Goal: Task Accomplishment & Management: Use online tool/utility

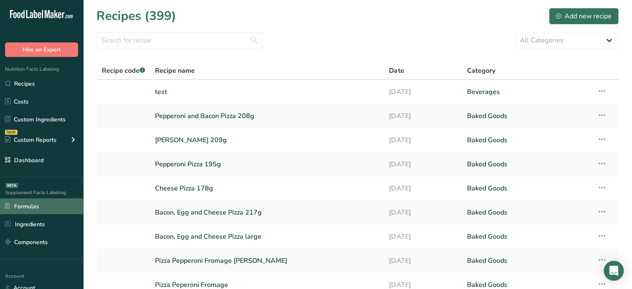
click at [38, 205] on link "Formulas" at bounding box center [41, 206] width 83 height 16
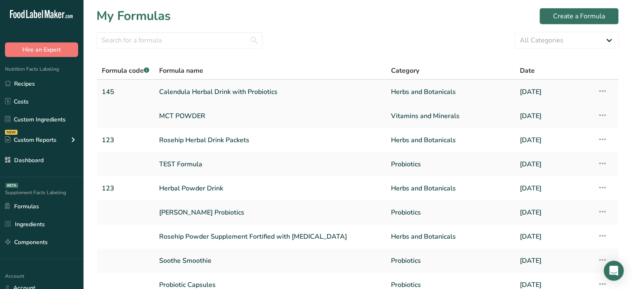
click at [602, 91] on icon at bounding box center [602, 91] width 10 height 15
click at [552, 132] on span "Delete Formula" at bounding box center [550, 130] width 42 height 10
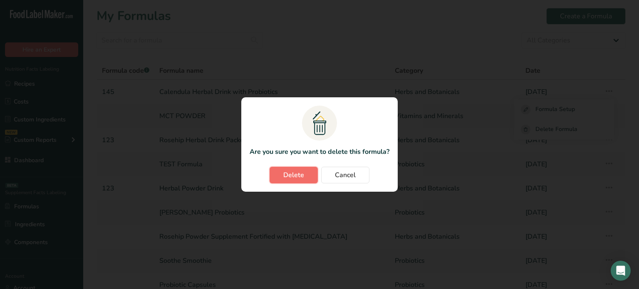
click at [298, 176] on span "Delete" at bounding box center [293, 175] width 21 height 10
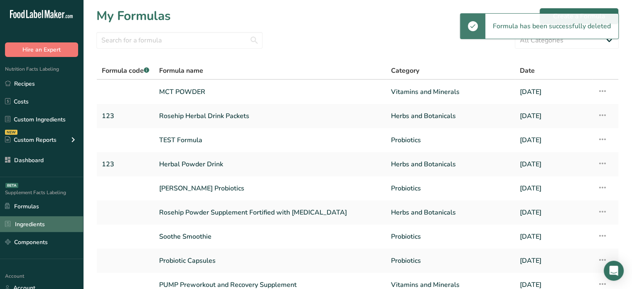
click at [35, 229] on link "Ingredients" at bounding box center [41, 224] width 83 height 16
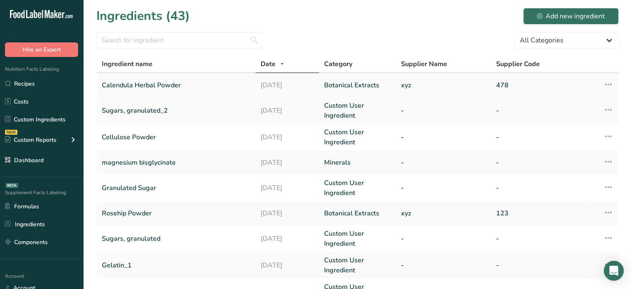
click at [607, 84] on icon at bounding box center [609, 84] width 10 height 15
click at [584, 119] on span "Delete Ingredient" at bounding box center [577, 123] width 47 height 9
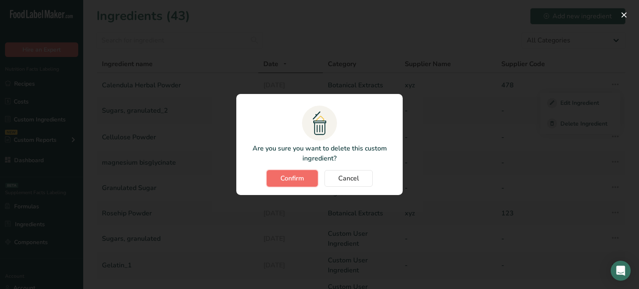
click at [300, 178] on span "Confirm" at bounding box center [292, 178] width 24 height 10
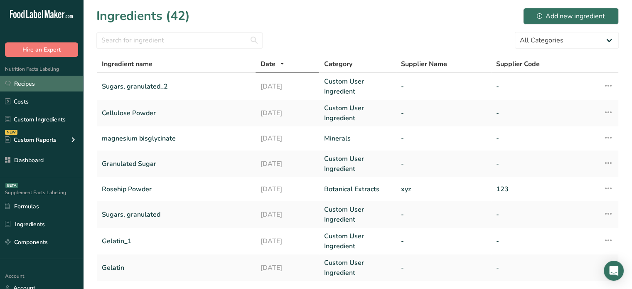
click at [72, 83] on link "Recipes" at bounding box center [41, 84] width 83 height 16
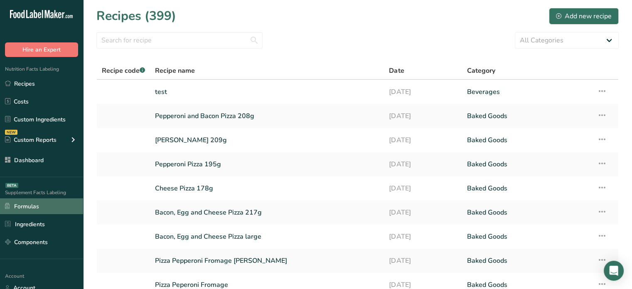
click at [47, 206] on link "Formulas" at bounding box center [41, 206] width 83 height 16
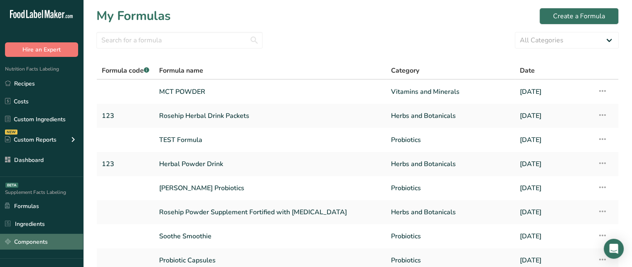
click at [34, 237] on link "Components" at bounding box center [41, 242] width 83 height 16
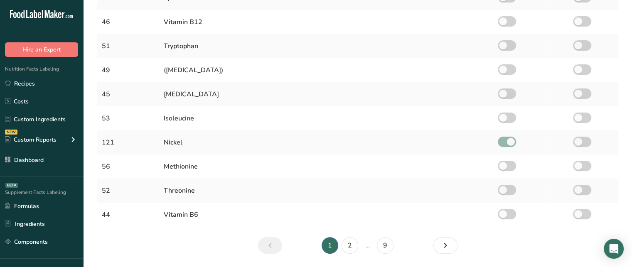
scroll to position [206, 0]
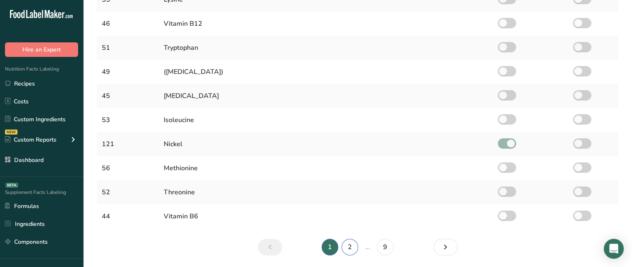
click at [348, 246] on link "2" at bounding box center [350, 247] width 17 height 17
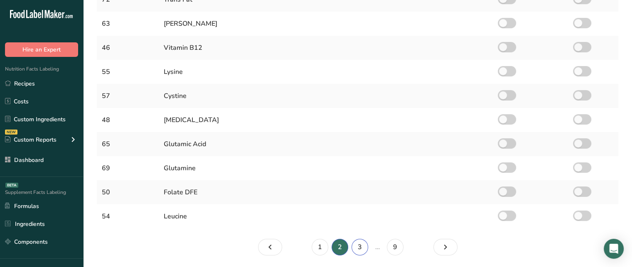
click at [363, 247] on link "3" at bounding box center [360, 247] width 17 height 17
click at [363, 247] on link "4" at bounding box center [370, 247] width 17 height 17
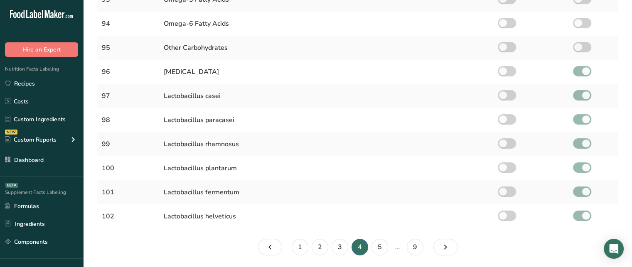
click at [389, 251] on li "5" at bounding box center [380, 247] width 20 height 17
click at [377, 244] on link "5" at bounding box center [380, 247] width 17 height 17
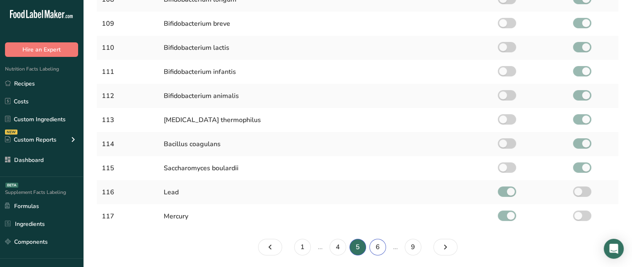
click at [377, 244] on link "6" at bounding box center [378, 247] width 17 height 17
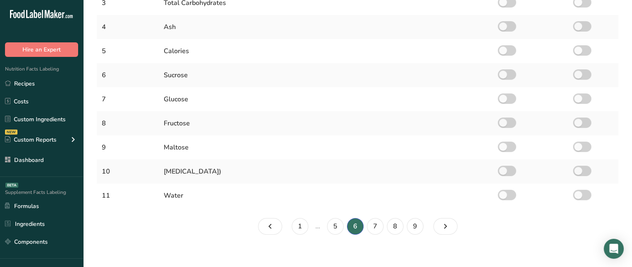
scroll to position [234, 0]
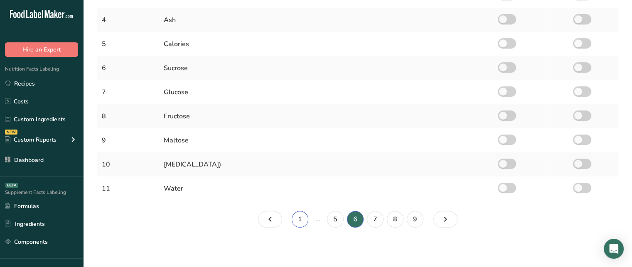
click at [297, 215] on link "1" at bounding box center [300, 219] width 17 height 17
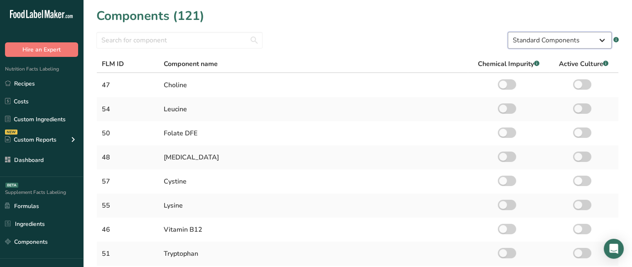
click at [589, 41] on select "Standard Components Custom Components" at bounding box center [560, 40] width 104 height 17
click at [222, 38] on input "text" at bounding box center [179, 40] width 166 height 17
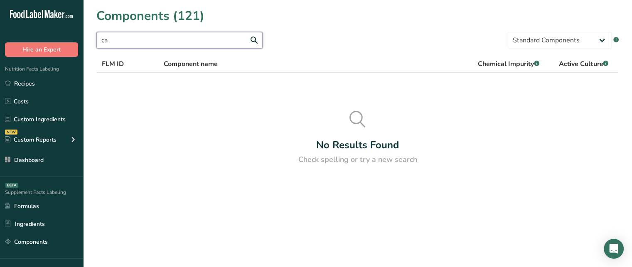
type input "c"
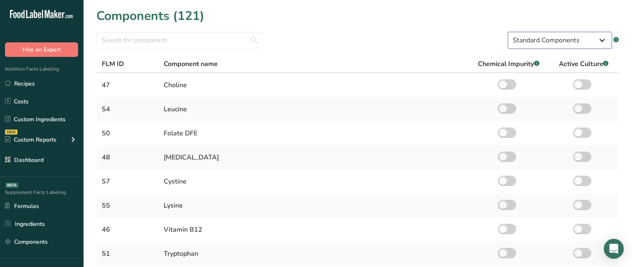
click at [518, 45] on select "Standard Components Custom Components" at bounding box center [560, 40] width 104 height 17
click at [508, 32] on select "Standard Components Custom Components" at bounding box center [560, 40] width 104 height 17
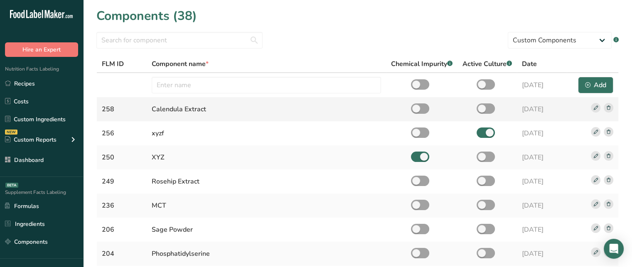
click at [609, 109] on rect at bounding box center [609, 108] width 10 height 10
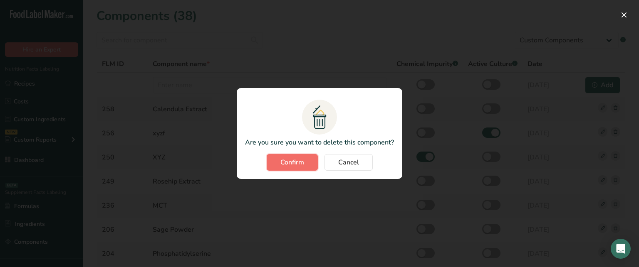
click at [294, 163] on span "Confirm" at bounding box center [292, 163] width 24 height 10
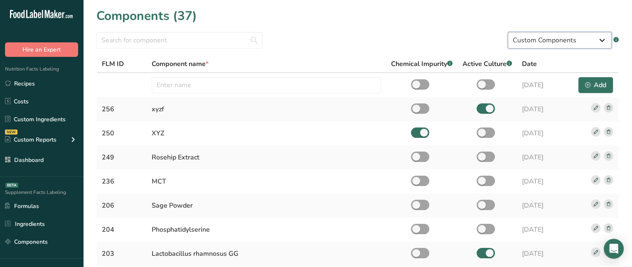
click at [542, 48] on select "Standard Components Custom Components" at bounding box center [560, 40] width 104 height 17
select select "standard"
click at [508, 32] on select "Standard Components Custom Components" at bounding box center [560, 40] width 104 height 17
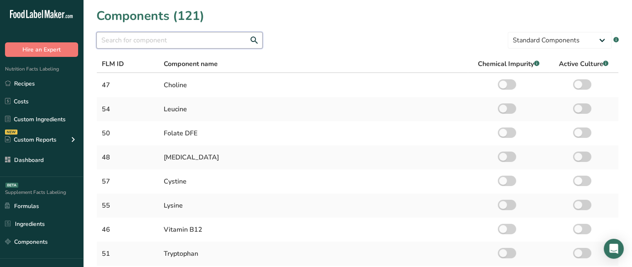
click at [224, 42] on input "text" at bounding box center [179, 40] width 166 height 17
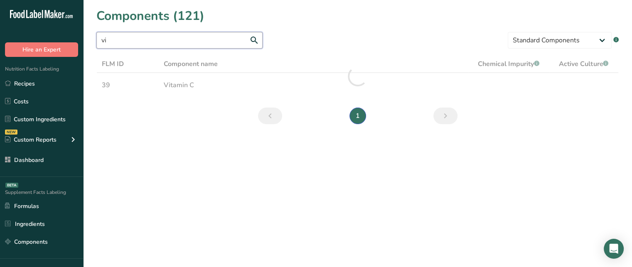
type input "v"
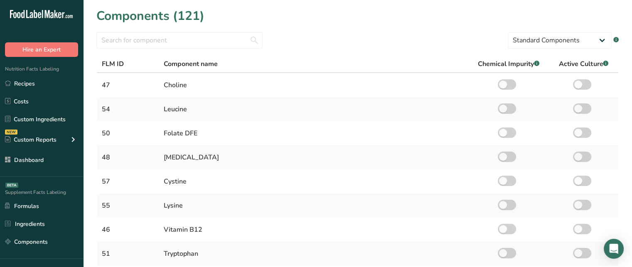
click at [519, 49] on section "Components (121) Standard Components Custom Components .a-a{fill:#347362;}.b-a{…" at bounding box center [357, 237] width 549 height 475
click at [525, 44] on select "Standard Components Custom Components" at bounding box center [560, 40] width 104 height 17
select select "custom"
click at [508, 32] on select "Standard Components Custom Components" at bounding box center [560, 40] width 104 height 17
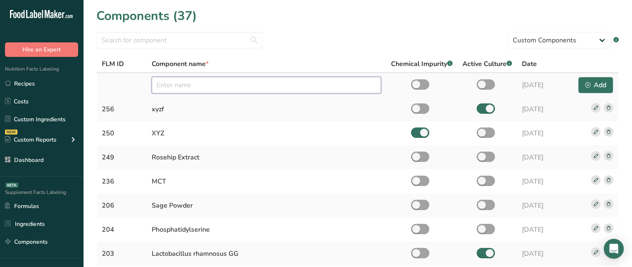
click at [276, 79] on input "text" at bounding box center [266, 85] width 229 height 17
type input "Calendula Extract"
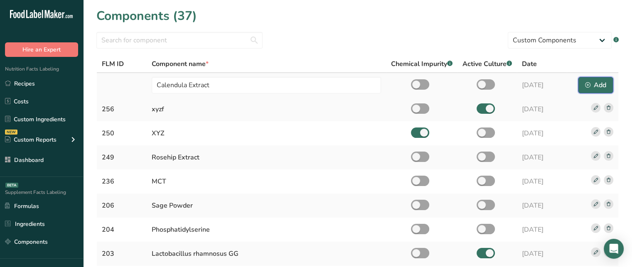
click at [594, 83] on div "Add" at bounding box center [595, 85] width 21 height 10
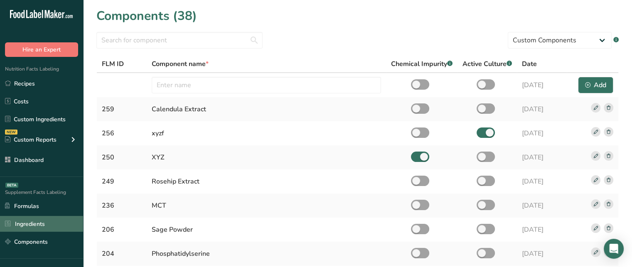
click at [67, 224] on link "Ingredients" at bounding box center [41, 224] width 83 height 16
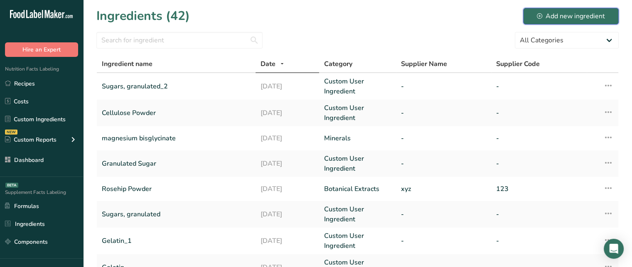
click at [574, 16] on div "Add new ingredient" at bounding box center [571, 16] width 68 height 10
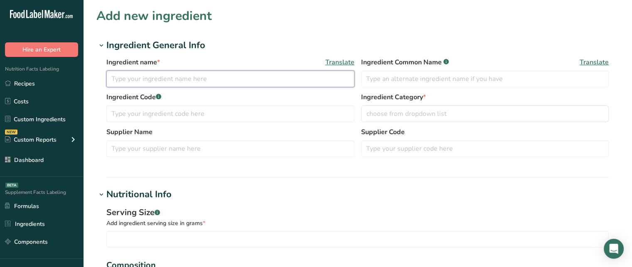
click at [128, 78] on input "text" at bounding box center [230, 79] width 248 height 17
type input "Calendula Powder"
click at [306, 104] on div "Ingredient Code .a-a{fill:#347362;}.b-a{fill:#fff;}" at bounding box center [230, 107] width 248 height 30
click at [307, 106] on input "text" at bounding box center [230, 114] width 248 height 17
type input "147"
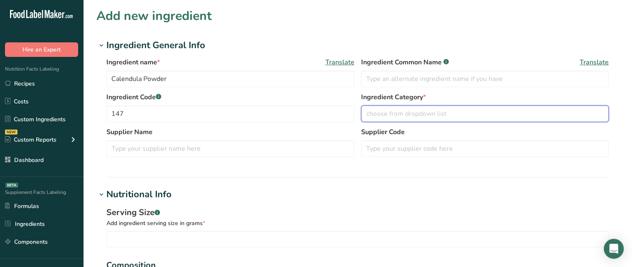
click at [413, 118] on span "choose from dropdown list" at bounding box center [407, 114] width 80 height 10
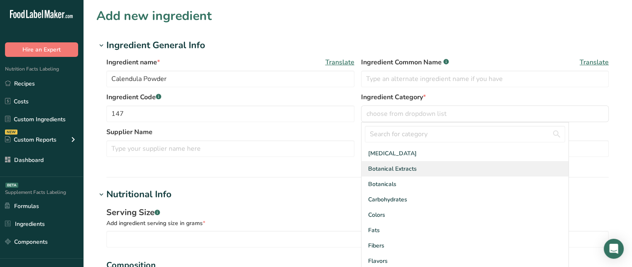
click at [414, 173] on span "Botanical Extracts" at bounding box center [392, 169] width 49 height 9
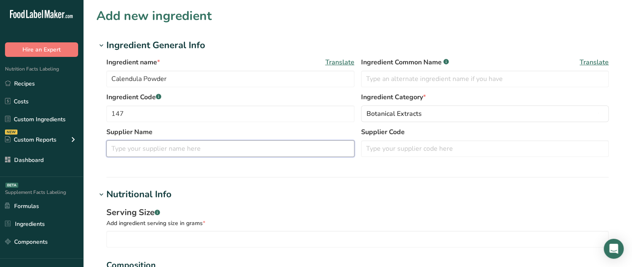
click at [207, 150] on input "text" at bounding box center [230, 149] width 248 height 17
type input "xyz"
click at [397, 149] on input "text" at bounding box center [485, 149] width 248 height 17
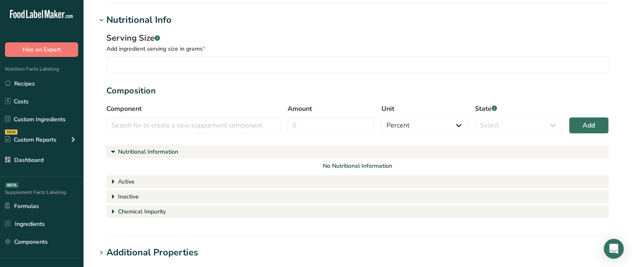
scroll to position [176, 0]
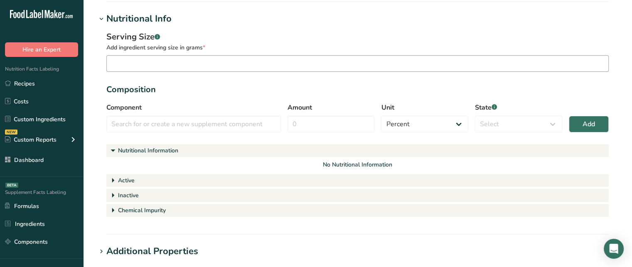
type input "1471"
click at [494, 65] on input "number" at bounding box center [357, 63] width 503 height 17
type input "15"
click at [239, 124] on input "text" at bounding box center [193, 124] width 175 height 17
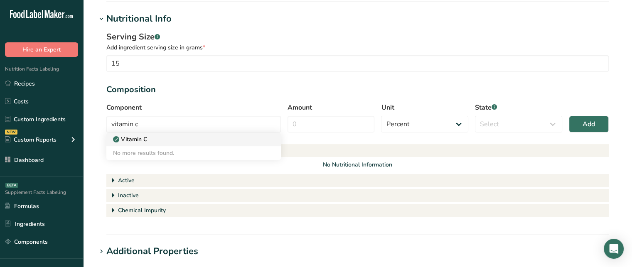
click at [220, 141] on div "Vitamin C" at bounding box center [187, 139] width 148 height 9
type input "Vitamin C"
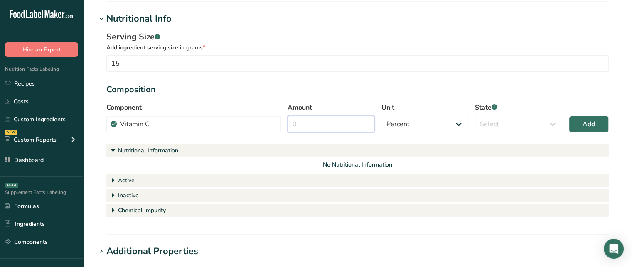
click at [326, 123] on input "Amount" at bounding box center [331, 124] width 87 height 17
type input "3"
click at [407, 123] on select "Percent Grams Kilograms mg Oz Pound PPM B CFU mcg µg kcal kJ" at bounding box center [424, 124] width 87 height 17
select select "2"
click at [381, 116] on select "Percent Grams Kilograms mg Oz Pound PPM B CFU mcg µg kcal kJ" at bounding box center [424, 124] width 87 height 17
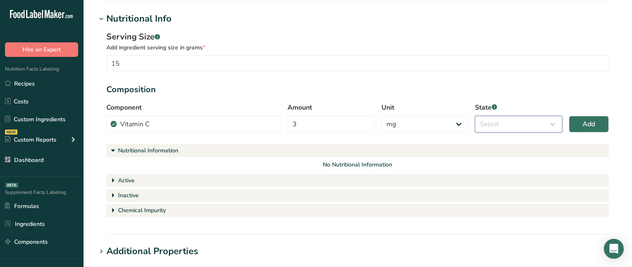
click at [494, 128] on select "Select Active Inactive Chemical Impurity Nutritional Information" at bounding box center [518, 124] width 87 height 17
select select "active"
click at [475, 116] on select "Select Active Inactive Chemical Impurity Nutritional Information" at bounding box center [518, 124] width 87 height 17
click at [594, 128] on span "Add" at bounding box center [589, 124] width 12 height 10
select select "percent"
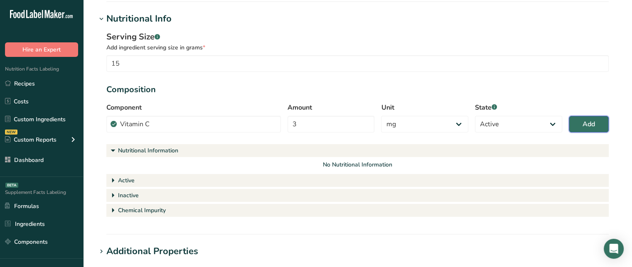
select select
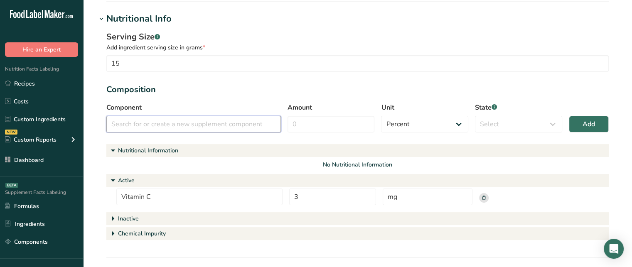
click at [233, 126] on input "text" at bounding box center [193, 124] width 175 height 17
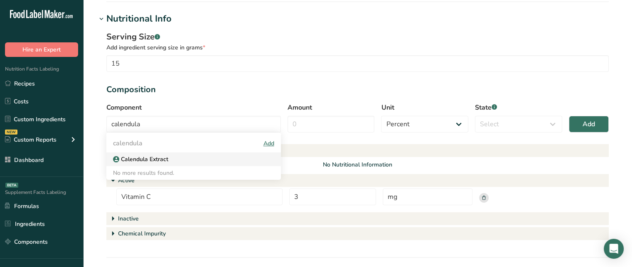
click at [177, 155] on div "Calendula Extract" at bounding box center [187, 159] width 148 height 9
type input "Calendula Extract"
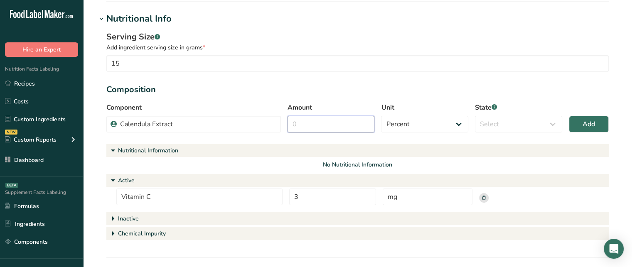
click at [345, 132] on input "Amount" at bounding box center [331, 124] width 87 height 17
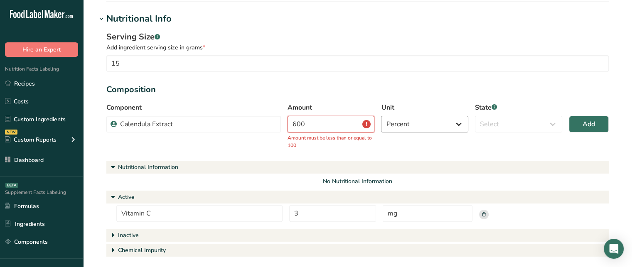
type input "600"
click at [406, 130] on select "Percent Grams Kilograms mg Oz Pound PPM B CFU mcg µg kcal kJ" at bounding box center [424, 124] width 87 height 17
click at [381, 116] on select "Percent Grams Kilograms mg Oz Pound PPM B CFU mcg µg kcal kJ" at bounding box center [424, 124] width 87 height 17
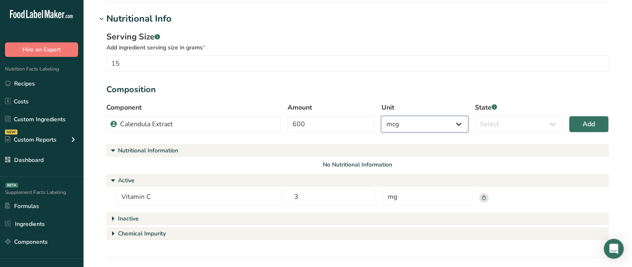
click at [417, 121] on select "Percent Grams Kilograms mg Oz Pound PPM B CFU mcg µg kcal kJ" at bounding box center [424, 124] width 87 height 17
select select "2"
click at [381, 116] on select "Percent Grams Kilograms mg Oz Pound PPM B CFU mcg µg kcal kJ" at bounding box center [424, 124] width 87 height 17
click at [491, 128] on select "Select Active Inactive Chemical Impurity Nutritional Information" at bounding box center [518, 124] width 87 height 17
select select "active"
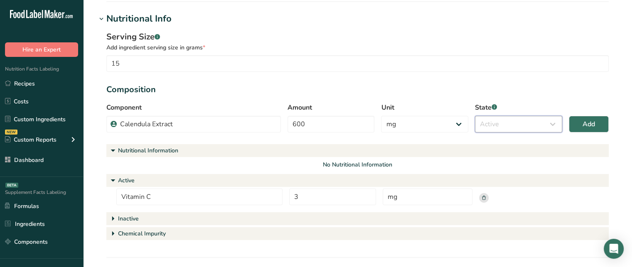
click at [475, 116] on select "Select Active Inactive Chemical Impurity Nutritional Information" at bounding box center [518, 124] width 87 height 17
click at [584, 122] on span "Add" at bounding box center [589, 124] width 12 height 10
select select "percent"
select select
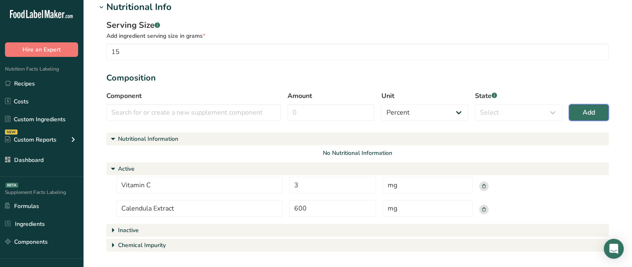
scroll to position [187, 0]
click at [167, 121] on input "text" at bounding box center [193, 112] width 175 height 17
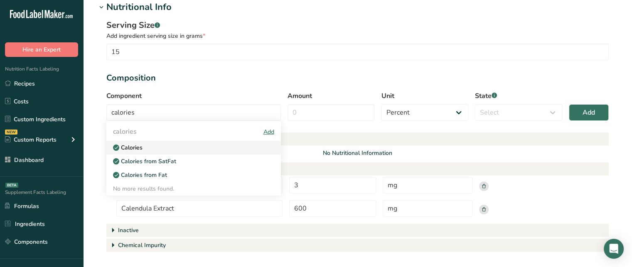
click at [167, 149] on div "Calories" at bounding box center [187, 147] width 148 height 9
type input "Calories"
select select "9"
select select "nutritional_information"
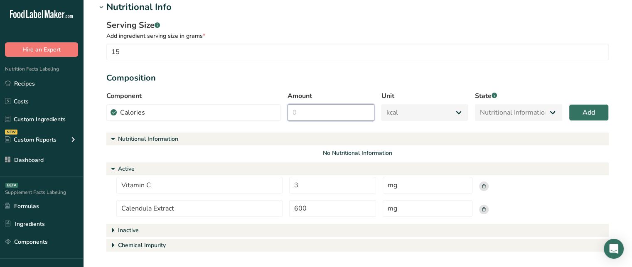
click at [338, 111] on input "Amount" at bounding box center [331, 112] width 87 height 17
type input "5"
click at [583, 109] on span "Add" at bounding box center [589, 113] width 12 height 10
select select "percent"
select select
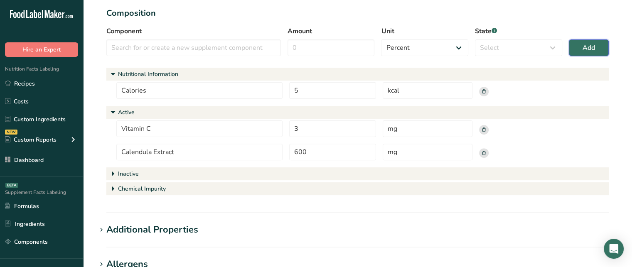
scroll to position [249, 0]
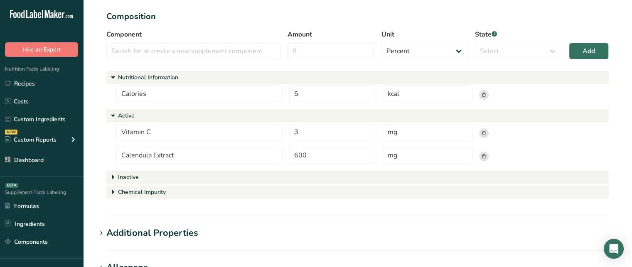
click at [126, 175] on div "Inactive" at bounding box center [128, 177] width 21 height 9
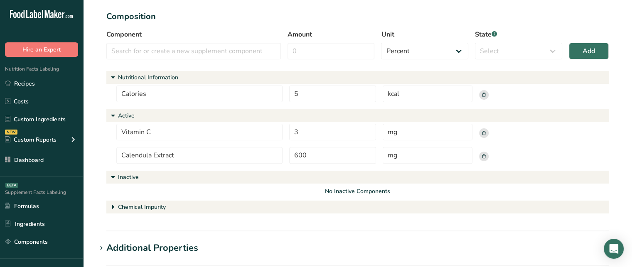
scroll to position [232, 0]
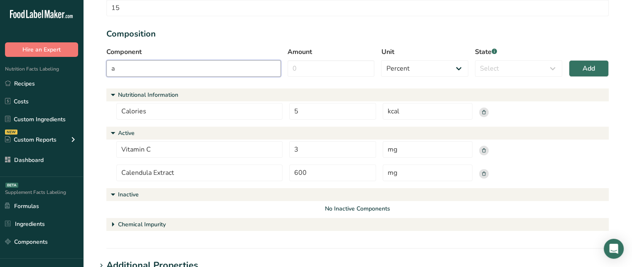
click at [256, 73] on input "a" at bounding box center [193, 68] width 175 height 17
click at [247, 81] on div "Ash" at bounding box center [187, 83] width 148 height 9
type input "Ash"
click at [301, 73] on input "Amount" at bounding box center [331, 68] width 87 height 17
type input "3"
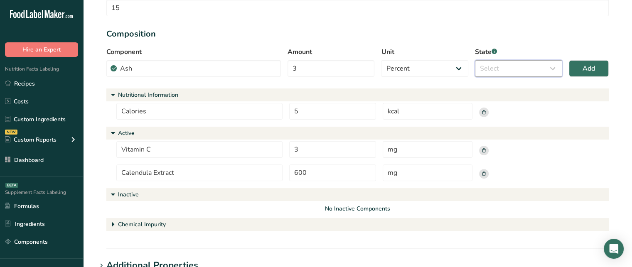
click at [508, 65] on select "Select Active Inactive Chemical Impurity Nutritional Information" at bounding box center [518, 68] width 87 height 17
select select "inactive"
click at [475, 60] on select "Select Active Inactive Chemical Impurity Nutritional Information" at bounding box center [518, 68] width 87 height 17
click at [577, 72] on button "Add" at bounding box center [589, 68] width 40 height 17
select select
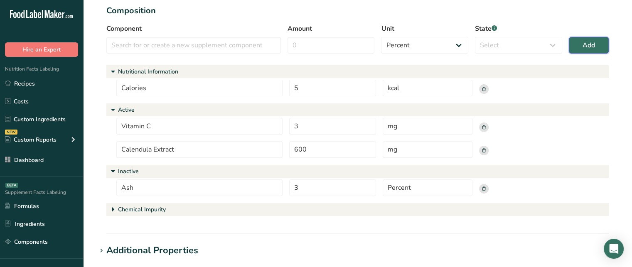
scroll to position [257, 0]
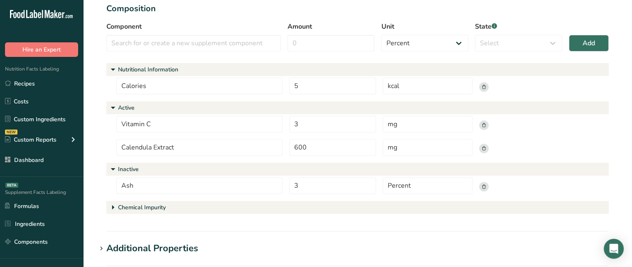
click at [136, 51] on div "Component Ash No more results found. Amount Unit Percent Grams Kilograms mg Oz …" at bounding box center [357, 39] width 503 height 35
click at [140, 42] on input "text" at bounding box center [193, 43] width 175 height 17
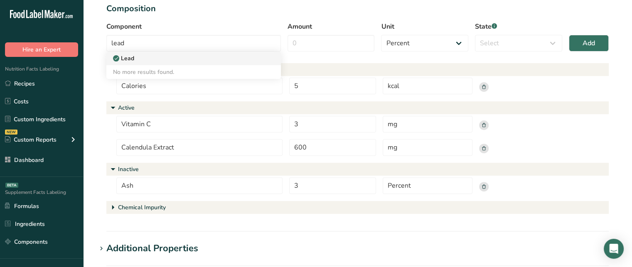
click at [150, 64] on link "Lead" at bounding box center [193, 59] width 175 height 14
type input "Lead"
select select "5"
select select "chemical_impurity"
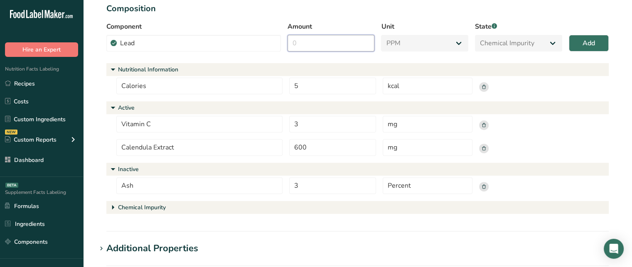
click at [309, 36] on input "Amount" at bounding box center [331, 43] width 87 height 17
type input "1"
click at [575, 44] on button "Add" at bounding box center [589, 43] width 40 height 17
select select "percent"
select select
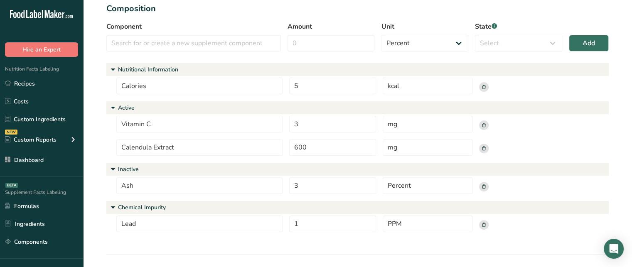
click at [486, 88] on rect at bounding box center [484, 87] width 10 height 10
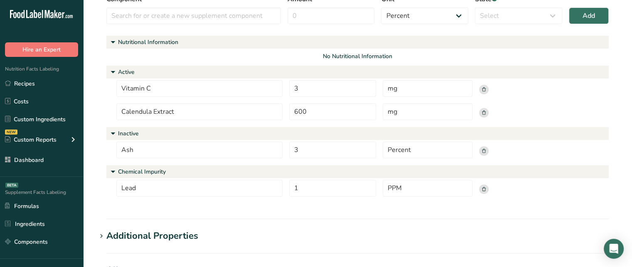
scroll to position [283, 0]
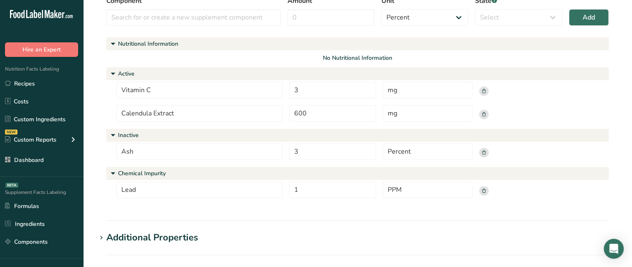
click at [482, 152] on rect at bounding box center [484, 153] width 10 height 10
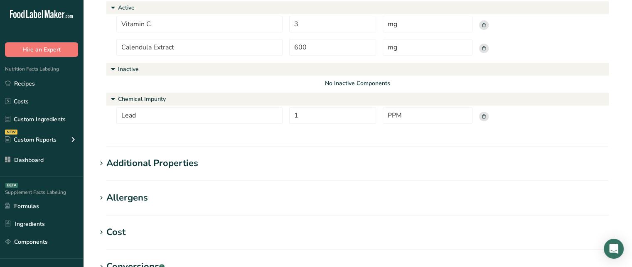
scroll to position [352, 0]
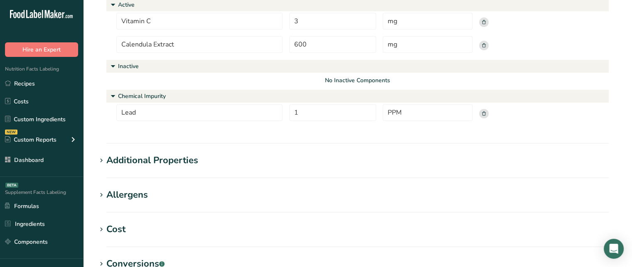
click at [191, 163] on div "Additional Properties" at bounding box center [152, 161] width 92 height 14
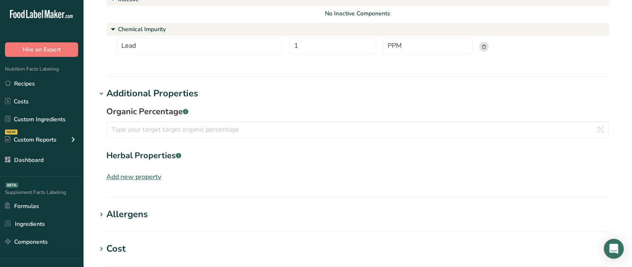
scroll to position [424, 0]
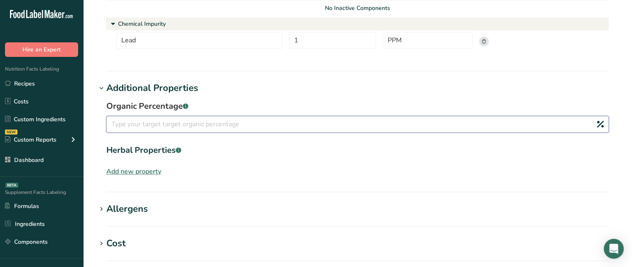
click at [311, 129] on input "number" at bounding box center [357, 124] width 503 height 17
type input "80"
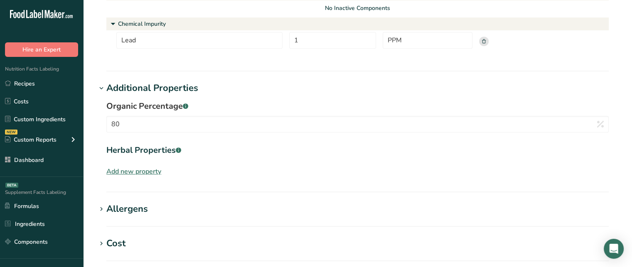
click at [158, 170] on div "Add new property" at bounding box center [133, 172] width 55 height 10
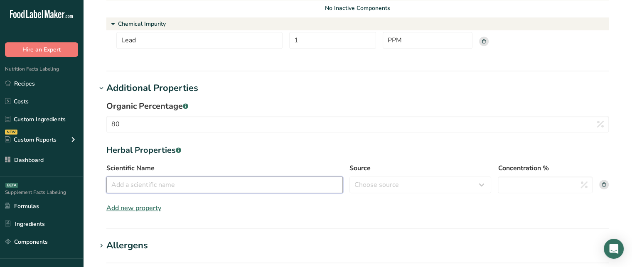
click at [163, 183] on input "Scientific Name" at bounding box center [224, 185] width 237 height 17
type input "Calendula officinalis"
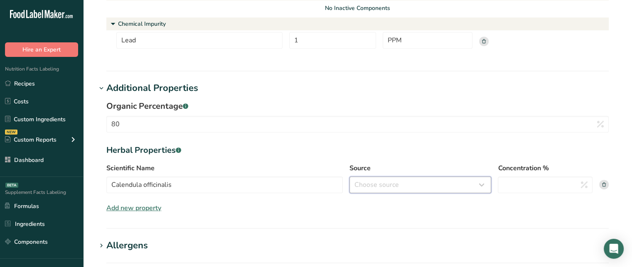
click at [364, 191] on select "Choose source root whole resin fruit seed flower [GEOGRAPHIC_DATA] bark stem oi…" at bounding box center [421, 185] width 142 height 17
select select "whole"
click at [350, 177] on select "Choose source root whole resin fruit seed flower [GEOGRAPHIC_DATA] bark stem oi…" at bounding box center [421, 185] width 142 height 17
click at [365, 174] on div "Source Choose source root whole resin fruit seed flower [GEOGRAPHIC_DATA] bark …" at bounding box center [421, 178] width 142 height 30
click at [366, 180] on select "Choose source root whole resin fruit seed flower [GEOGRAPHIC_DATA] bark stem oi…" at bounding box center [421, 185] width 142 height 17
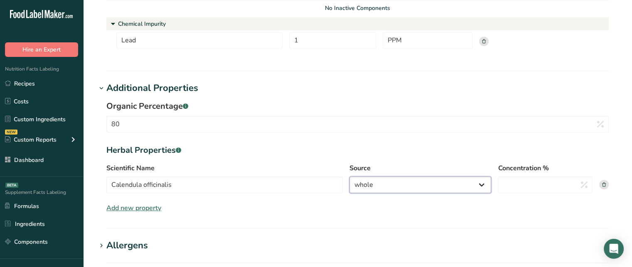
click at [350, 177] on select "Choose source root whole resin fruit seed flower [GEOGRAPHIC_DATA] bark stem oi…" at bounding box center [421, 185] width 142 height 17
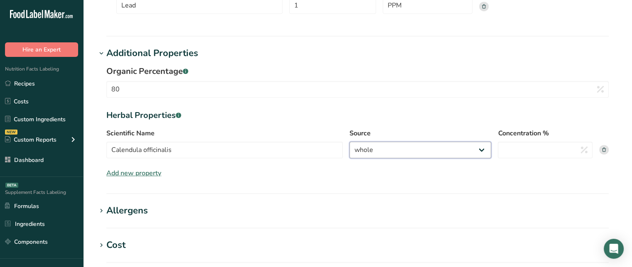
scroll to position [463, 0]
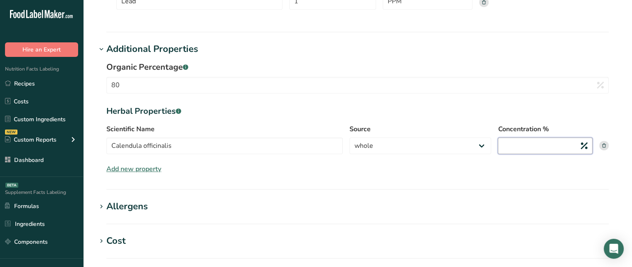
click at [551, 149] on input "Concentration %" at bounding box center [545, 146] width 95 height 17
type input "10"
click at [530, 172] on div "Organic Percentage .a-a{fill:#347362;}.b-a{fill:#fff;} 80 Herbal Properties .a-…" at bounding box center [357, 117] width 523 height 123
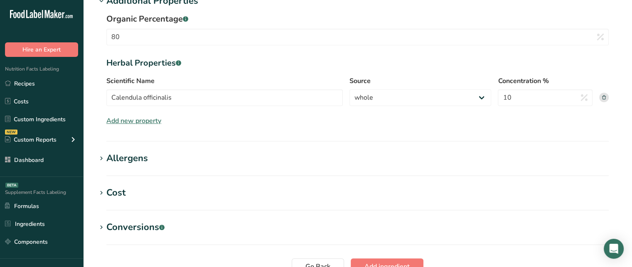
scroll to position [519, 0]
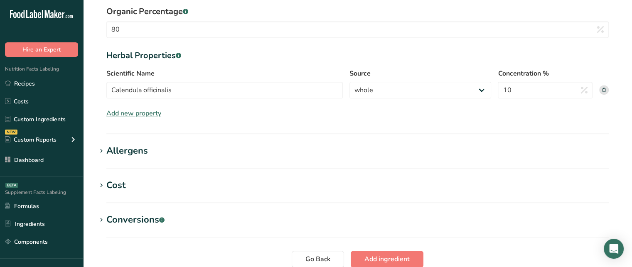
click at [116, 154] on div "Allergens" at bounding box center [127, 151] width 42 height 14
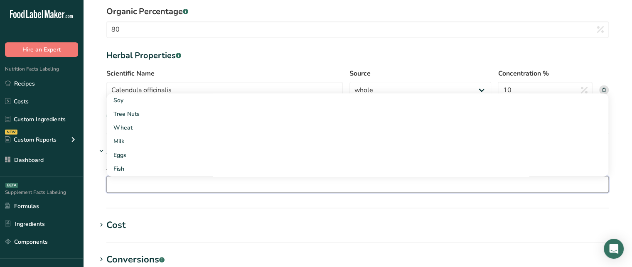
click at [130, 179] on input "text" at bounding box center [358, 184] width 502 height 13
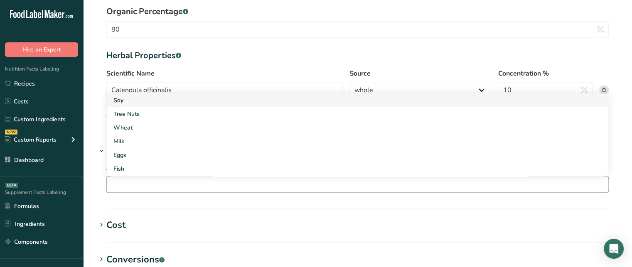
click at [125, 101] on div "Soy" at bounding box center [350, 100] width 475 height 9
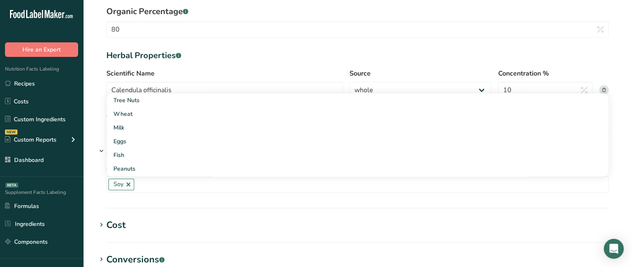
click at [96, 172] on div "Add any known allergens associated with your ingredient Soy Tree Nuts Wheat Mil…" at bounding box center [357, 178] width 523 height 40
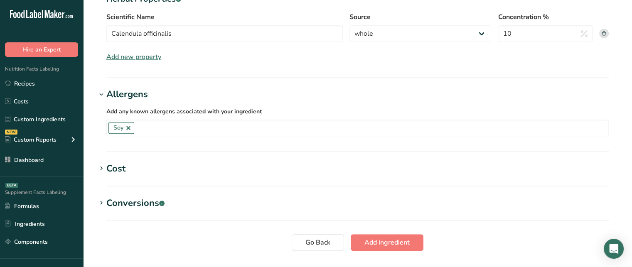
scroll to position [599, 0]
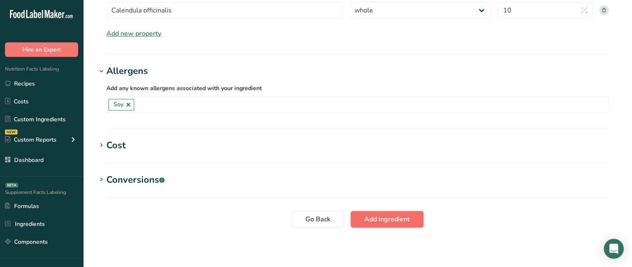
click at [379, 225] on button "Add ingredient" at bounding box center [387, 219] width 73 height 17
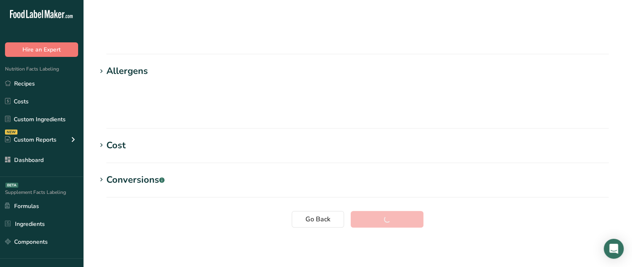
scroll to position [38, 0]
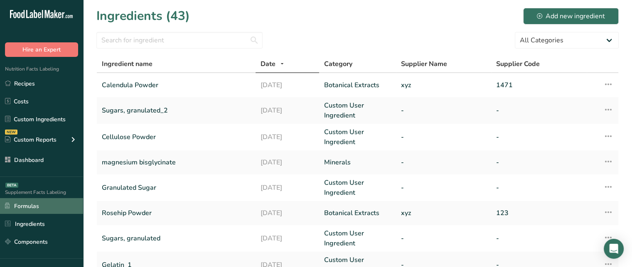
click at [34, 208] on link "Formulas" at bounding box center [41, 206] width 83 height 16
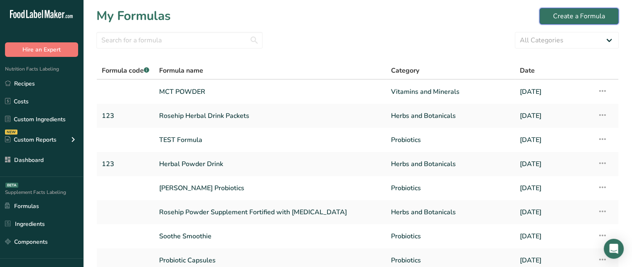
click at [557, 13] on div "Create a Formula" at bounding box center [579, 16] width 52 height 10
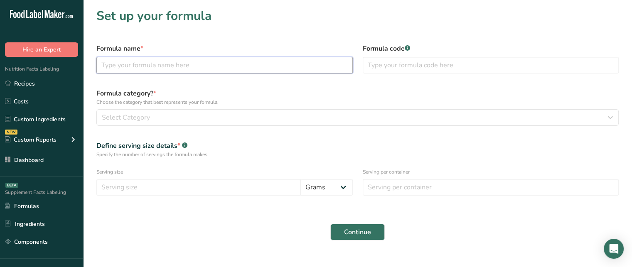
click at [255, 72] on input "text" at bounding box center [224, 65] width 257 height 17
type input "Calendula Herbal Drink with Probiotics"
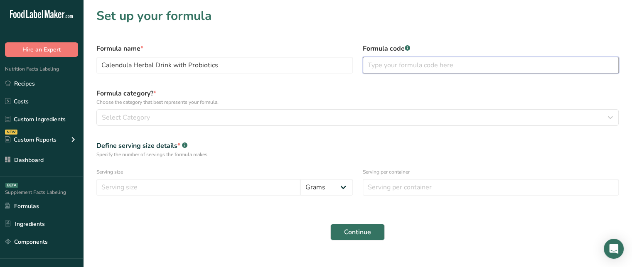
click at [402, 61] on input "text" at bounding box center [491, 65] width 257 height 17
type input "147"
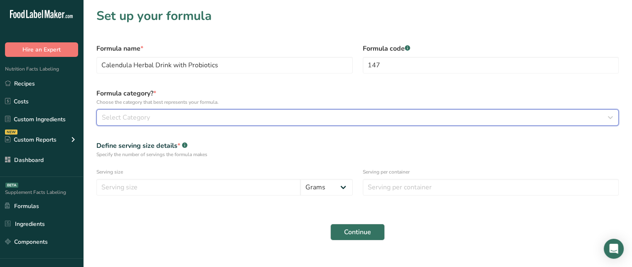
click at [163, 120] on div "Select Category" at bounding box center [355, 118] width 507 height 10
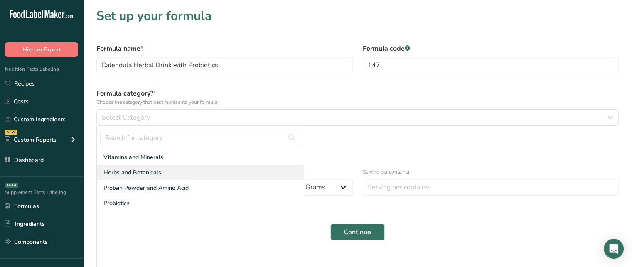
click at [131, 172] on span "Herbs and Botanicals" at bounding box center [133, 172] width 58 height 9
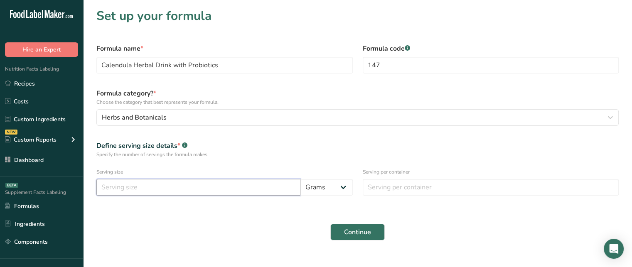
click at [134, 183] on input "number" at bounding box center [198, 187] width 204 height 17
type input "10"
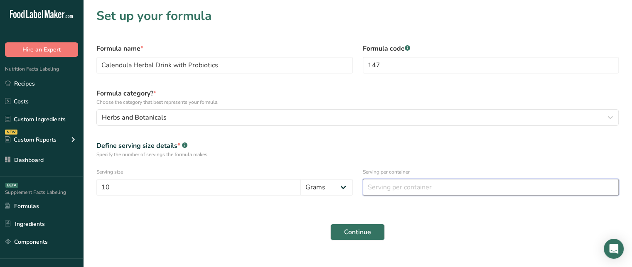
click at [392, 192] on input "number" at bounding box center [491, 187] width 257 height 17
type input "1"
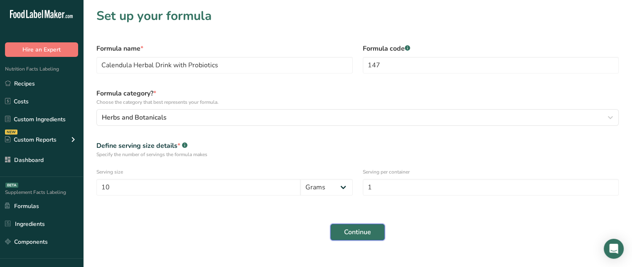
click at [373, 224] on button "Continue" at bounding box center [358, 232] width 54 height 17
select select
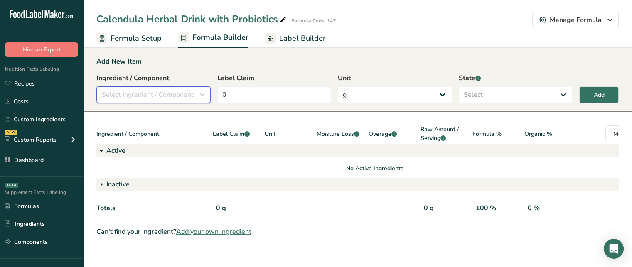
click at [178, 90] on span "Select Ingredient / Component" at bounding box center [148, 95] width 92 height 10
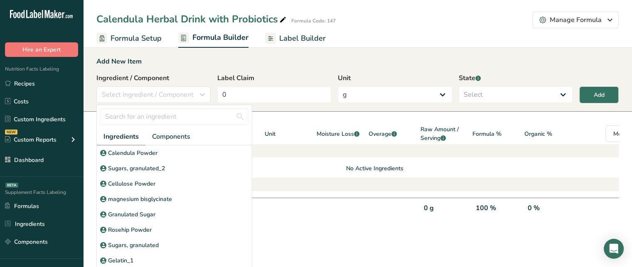
click at [128, 137] on span "Ingredients" at bounding box center [121, 137] width 35 height 10
click at [140, 116] on input "text" at bounding box center [174, 117] width 148 height 17
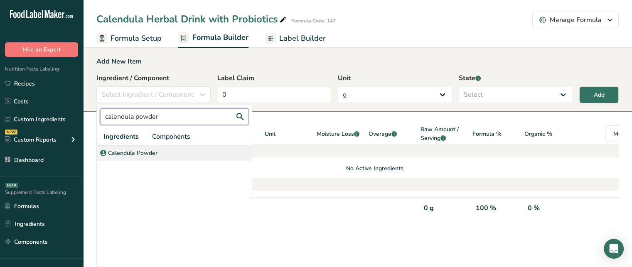
type input "calendula powder"
click at [150, 148] on div "Calendula Powder" at bounding box center [174, 153] width 155 height 15
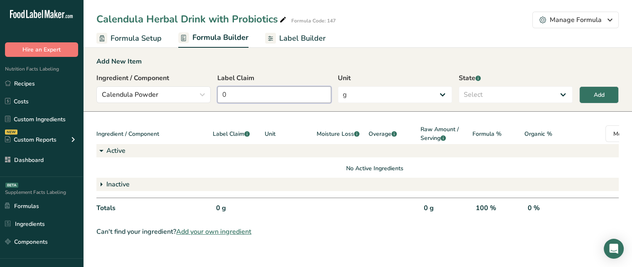
click at [251, 89] on input "0" at bounding box center [274, 94] width 114 height 17
type input "7.5"
click at [484, 91] on select "Select Active Inactive" at bounding box center [516, 94] width 114 height 17
select select "active"
click at [459, 86] on select "Select Active Inactive" at bounding box center [516, 94] width 114 height 17
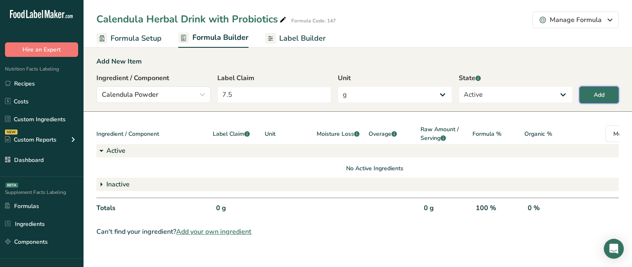
click at [604, 94] on div "Add" at bounding box center [599, 95] width 11 height 9
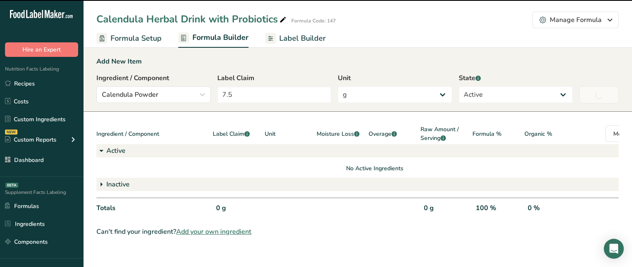
type input "0"
select select
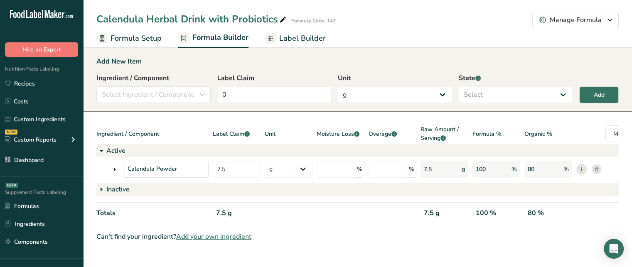
click at [117, 166] on icon at bounding box center [115, 169] width 10 height 15
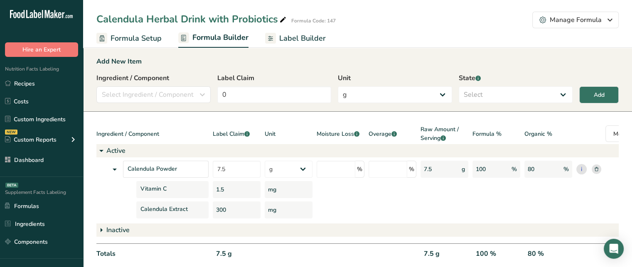
drag, startPoint x: 228, startPoint y: 189, endPoint x: 215, endPoint y: 190, distance: 13.3
click at [215, 190] on div "1.5" at bounding box center [237, 189] width 48 height 17
drag, startPoint x: 236, startPoint y: 211, endPoint x: 209, endPoint y: 214, distance: 27.2
click at [209, 214] on div "Calendula Extract 300 mg" at bounding box center [374, 210] width 557 height 17
click at [346, 161] on input "number" at bounding box center [336, 169] width 39 height 17
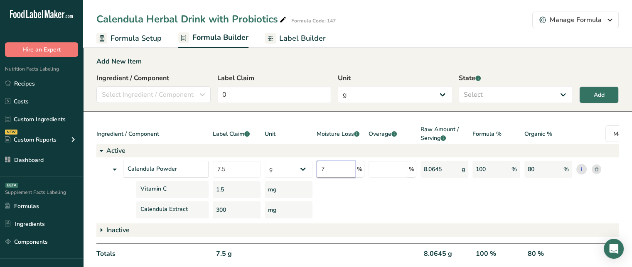
type input "7"
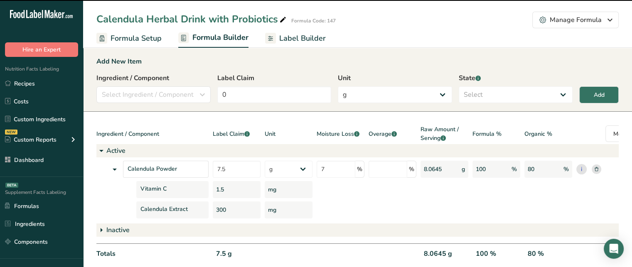
drag, startPoint x: 425, startPoint y: 168, endPoint x: 445, endPoint y: 166, distance: 20.1
click at [445, 166] on div "8.0645 g" at bounding box center [445, 169] width 48 height 17
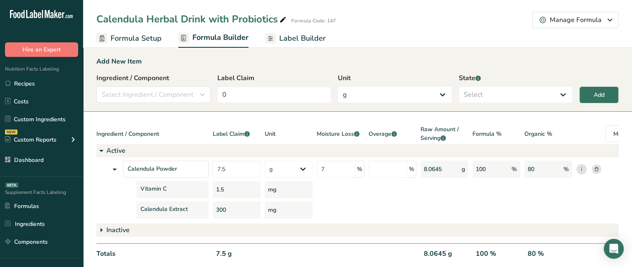
click at [436, 170] on div "8.0645 g" at bounding box center [445, 169] width 48 height 17
click at [395, 168] on input "number" at bounding box center [388, 169] width 39 height 17
type input "4"
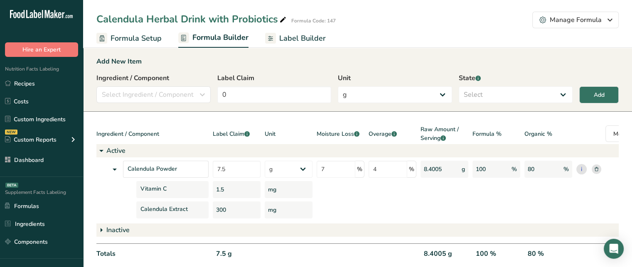
click at [446, 173] on div "8.4005 g" at bounding box center [445, 169] width 48 height 17
drag, startPoint x: 420, startPoint y: 164, endPoint x: 444, endPoint y: 173, distance: 26.2
click at [444, 173] on div "Calendula Powder 7.5 g Kilograms mg Oz Pound PPM B CFU mcg µg kcal kJ 7 % 4 % 8…" at bounding box center [374, 169] width 557 height 17
click at [375, 136] on span "Overage .a-a{fill:#347362;}.b-a{fill:#fff;}" at bounding box center [383, 134] width 28 height 9
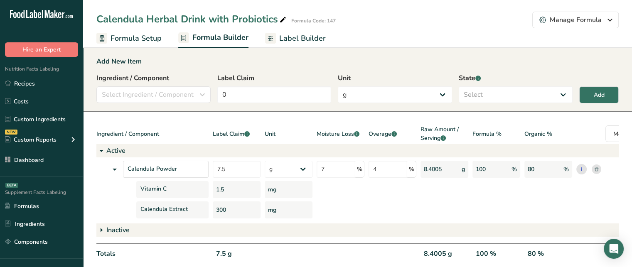
click at [375, 136] on span "Overage .a-a{fill:#347362;}.b-a{fill:#fff;}" at bounding box center [383, 134] width 28 height 9
click at [374, 209] on div at bounding box center [393, 210] width 48 height 17
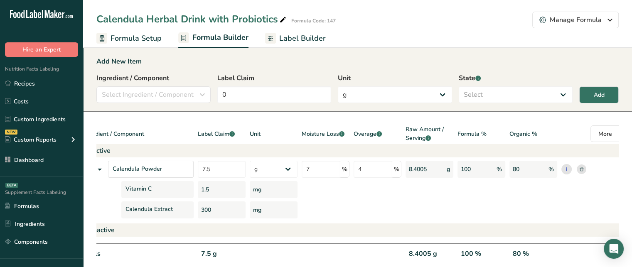
scroll to position [0, 35]
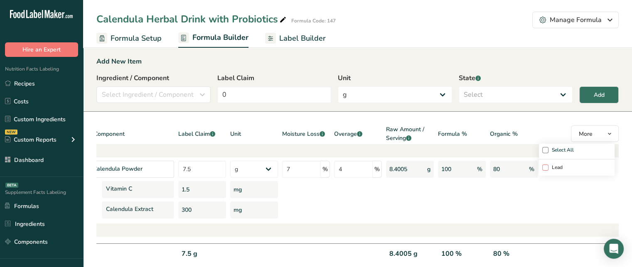
click at [549, 166] on span "Lead" at bounding box center [556, 168] width 14 height 6
click at [548, 166] on input "Lead" at bounding box center [545, 167] width 5 height 17
click at [552, 254] on div "0.5 PPM" at bounding box center [566, 257] width 48 height 17
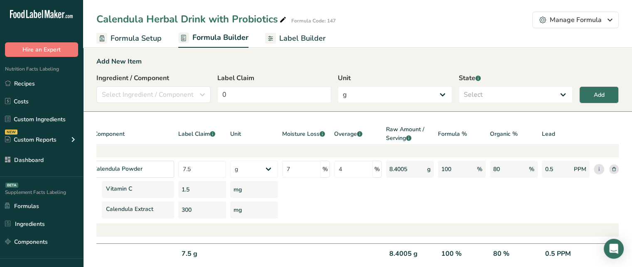
click at [560, 222] on div "Ingredient / Component Label Claim .a-a{fill:#347362;}.b-a{fill:#fff;} Unit Moi…" at bounding box center [366, 195] width 609 height 141
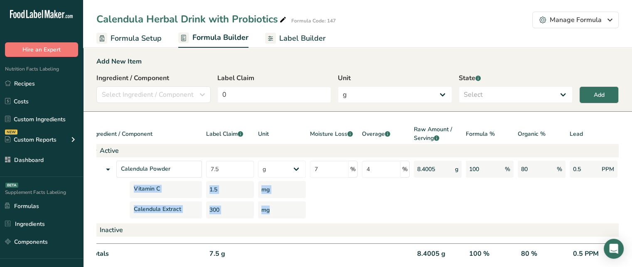
scroll to position [0, 0]
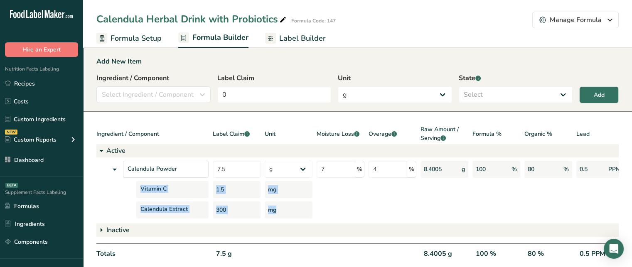
drag, startPoint x: 314, startPoint y: 202, endPoint x: 74, endPoint y: 189, distance: 241.1
click at [74, 189] on div ".a-20{fill:#fff;} Hire an Expert Nutrition Facts Labeling Recipes Costs Custom …" at bounding box center [316, 148] width 632 height 296
click at [119, 186] on div "Vitamin C" at bounding box center [152, 189] width 112 height 17
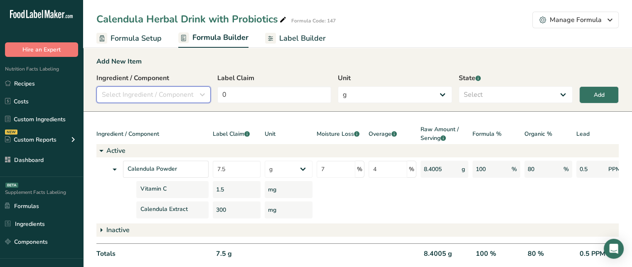
click at [206, 96] on icon "button" at bounding box center [202, 94] width 10 height 15
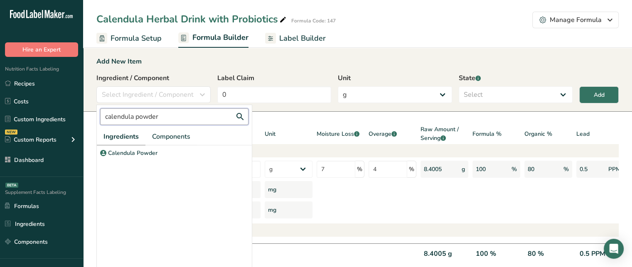
drag, startPoint x: 186, startPoint y: 118, endPoint x: 93, endPoint y: 118, distance: 93.5
click at [93, 118] on section "Add New Item Ingredient / Component Select Ingredient / Component calendula pow…" at bounding box center [357, 169] width 549 height 253
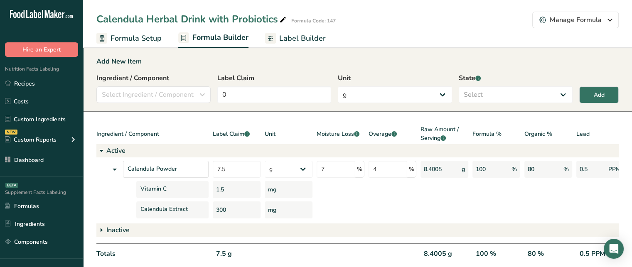
click at [141, 106] on div "Ingredient / Component Select Ingredient / Component calendula powder Ingredien…" at bounding box center [357, 90] width 523 height 35
click at [161, 91] on span "Select Ingredient / Component" at bounding box center [148, 95] width 92 height 10
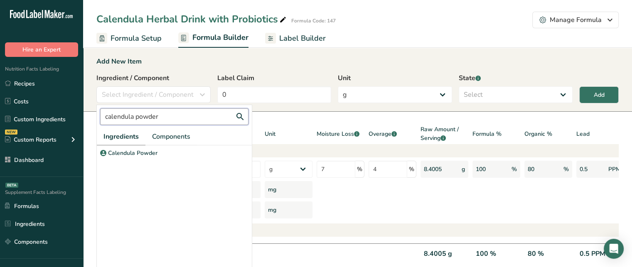
click at [151, 116] on input "calendula powder" at bounding box center [174, 117] width 148 height 17
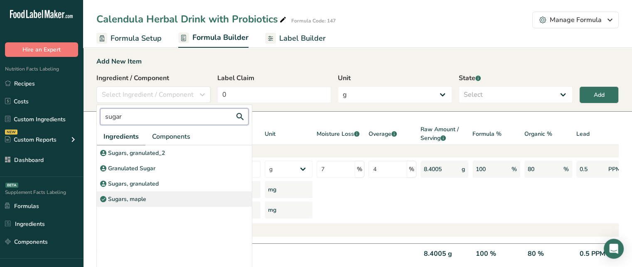
type input "sugar"
click at [146, 196] on div "Sugars, maple" at bounding box center [174, 199] width 155 height 15
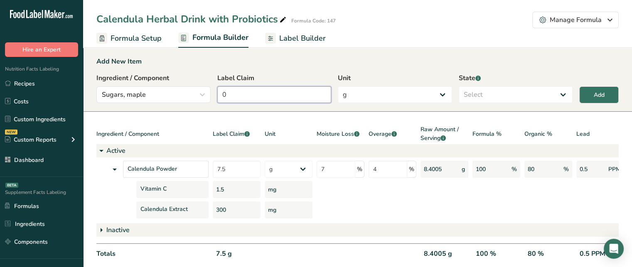
click at [243, 100] on input "0" at bounding box center [274, 94] width 114 height 17
type input "2.5"
click at [477, 91] on select "Select Active Inactive" at bounding box center [516, 94] width 114 height 17
select select "inactive"
click at [459, 86] on select "Select Active Inactive" at bounding box center [516, 94] width 114 height 17
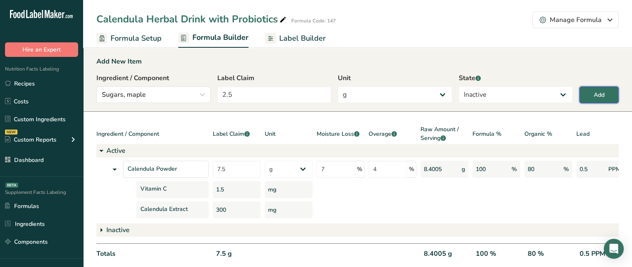
click at [603, 94] on div "Add" at bounding box center [599, 95] width 11 height 9
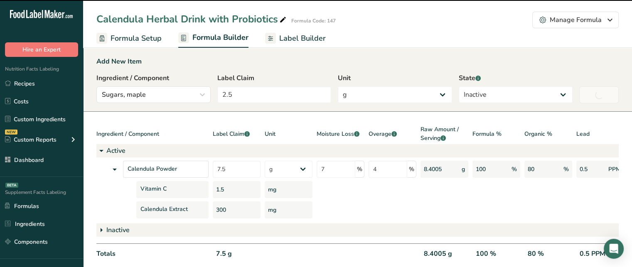
type input "0"
select select
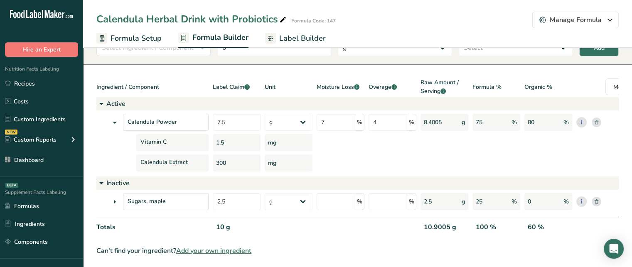
scroll to position [55, 0]
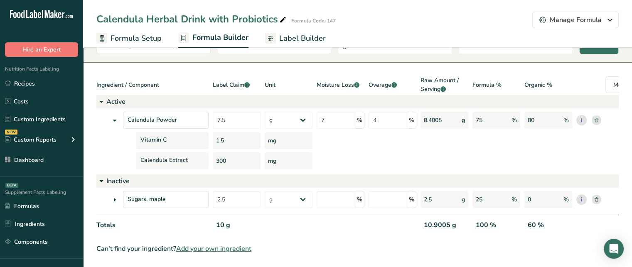
click at [116, 195] on icon at bounding box center [115, 199] width 10 height 15
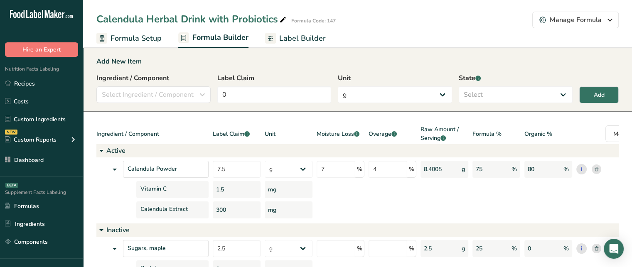
scroll to position [0, 0]
click at [150, 89] on button "Select Ingredient / Component" at bounding box center [153, 94] width 114 height 17
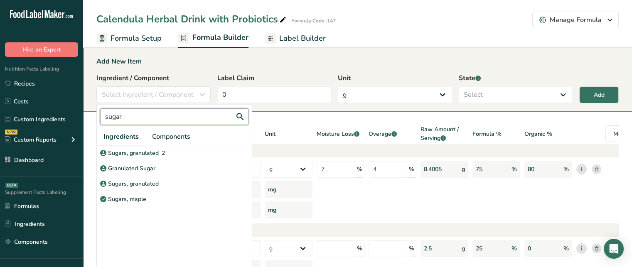
click at [173, 123] on input "sugar" at bounding box center [174, 117] width 148 height 17
type input "s"
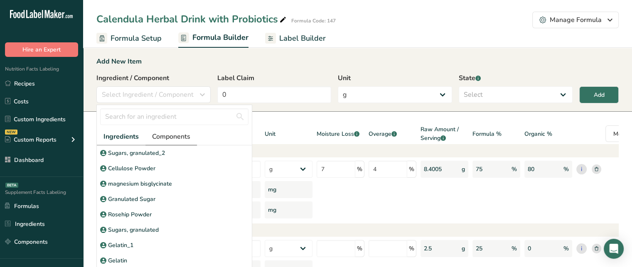
click at [176, 133] on span "Components" at bounding box center [171, 137] width 38 height 10
click at [177, 117] on input "text" at bounding box center [174, 117] width 148 height 17
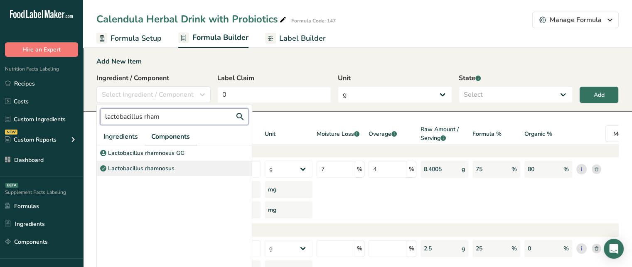
type input "lactobacillus rham"
click at [179, 172] on div "Lactobacillus rhamnosus" at bounding box center [174, 168] width 155 height 15
select select "6"
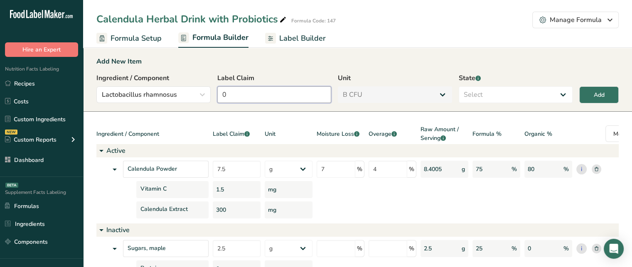
click at [259, 91] on input "0" at bounding box center [274, 94] width 114 height 17
type input "10"
click at [472, 99] on select "Select Active Inactive" at bounding box center [516, 94] width 114 height 17
select select "active"
click at [459, 86] on select "Select Active Inactive" at bounding box center [516, 94] width 114 height 17
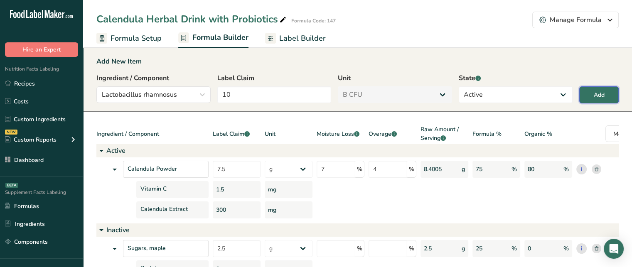
click at [606, 91] on button "Add" at bounding box center [599, 94] width 39 height 17
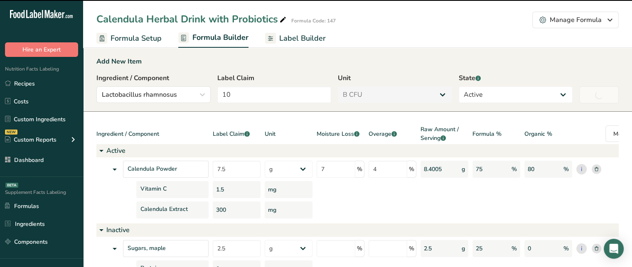
type input "0"
select select "0"
select select
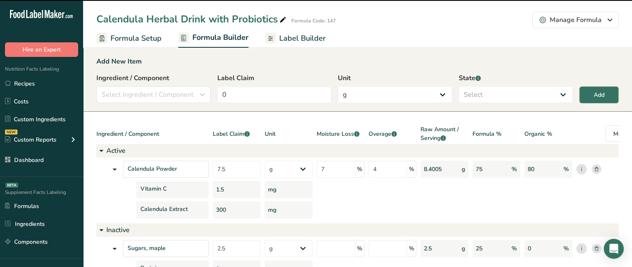
select select "6"
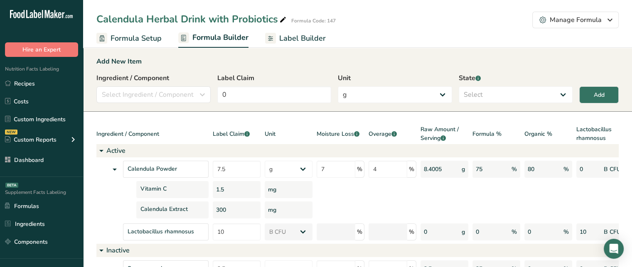
click at [281, 38] on span "Label Builder" at bounding box center [302, 38] width 47 height 11
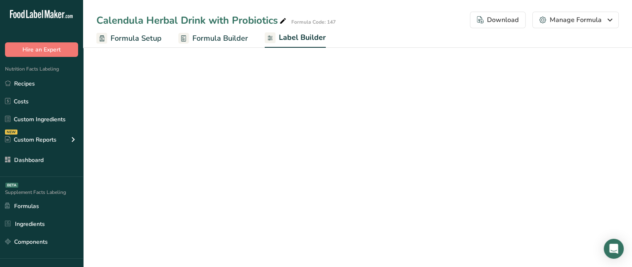
select select "Roboto"
select select "bold"
select select "center"
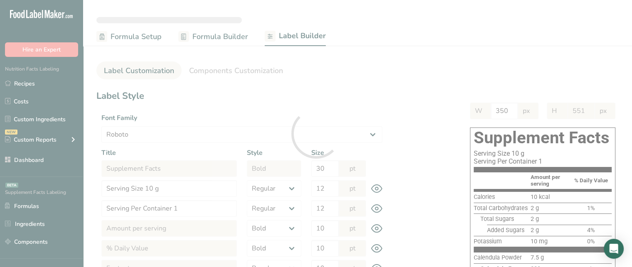
type input "503"
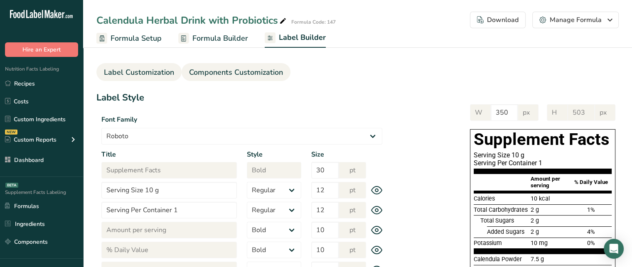
click at [270, 69] on span "Components Customization" at bounding box center [236, 72] width 94 height 11
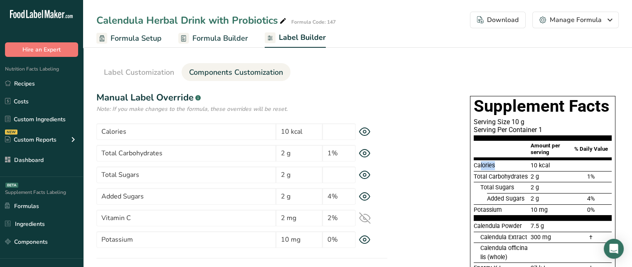
drag, startPoint x: 481, startPoint y: 160, endPoint x: 515, endPoint y: 165, distance: 33.9
click at [515, 165] on div "Calories 10 kcal" at bounding box center [543, 165] width 138 height 11
click at [162, 67] on span "Label Customization" at bounding box center [139, 72] width 70 height 11
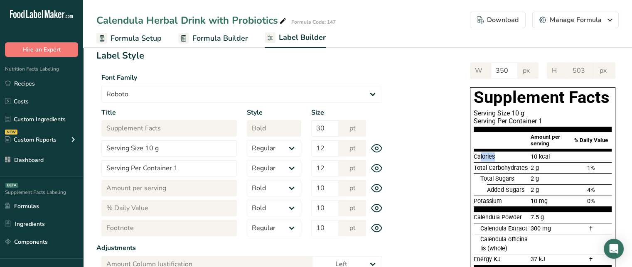
scroll to position [42, 0]
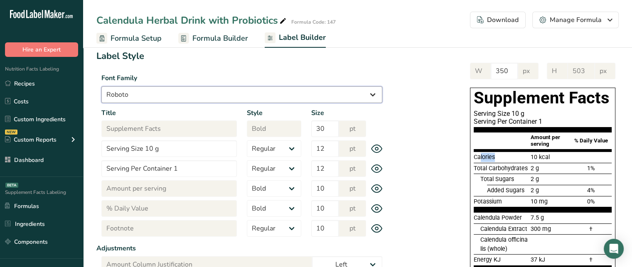
click at [183, 101] on select "Arial Roboto Helvetica [GEOGRAPHIC_DATA] [DEMOGRAPHIC_DATA] [US_STATE] Courier …" at bounding box center [241, 94] width 281 height 17
click at [101, 86] on select "Arial Roboto Helvetica [GEOGRAPHIC_DATA] [DEMOGRAPHIC_DATA] [US_STATE] Courier …" at bounding box center [241, 94] width 281 height 17
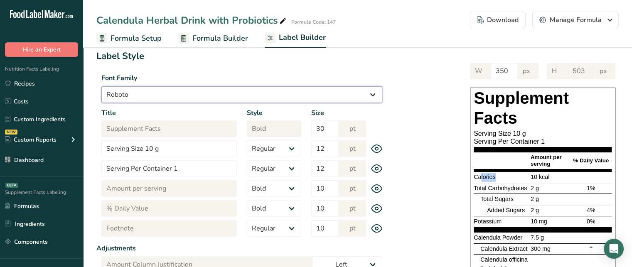
click at [211, 96] on select "Arial Roboto Helvetica [GEOGRAPHIC_DATA] [DEMOGRAPHIC_DATA] [US_STATE] Courier …" at bounding box center [241, 94] width 281 height 17
click at [101, 86] on select "Arial Roboto Helvetica [GEOGRAPHIC_DATA] [DEMOGRAPHIC_DATA] [US_STATE] Courier …" at bounding box center [241, 94] width 281 height 17
click at [198, 94] on select "Arial Roboto Helvetica [GEOGRAPHIC_DATA] [DEMOGRAPHIC_DATA] [US_STATE] Courier …" at bounding box center [241, 94] width 281 height 17
click at [101, 86] on select "Arial Roboto Helvetica [GEOGRAPHIC_DATA] [DEMOGRAPHIC_DATA] [US_STATE] Courier …" at bounding box center [241, 94] width 281 height 17
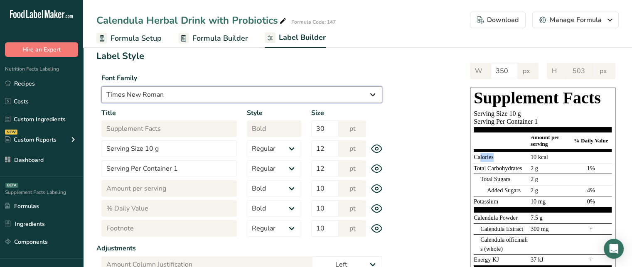
click at [251, 99] on select "Arial Roboto Helvetica [GEOGRAPHIC_DATA] [DEMOGRAPHIC_DATA] [US_STATE] Courier …" at bounding box center [241, 94] width 281 height 17
select select "Arial"
click at [101, 86] on select "Arial Roboto Helvetica [GEOGRAPHIC_DATA] [DEMOGRAPHIC_DATA] [US_STATE] Courier …" at bounding box center [241, 94] width 281 height 17
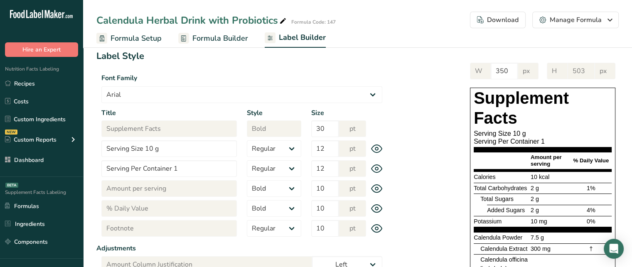
click at [242, 78] on label "Font Family" at bounding box center [241, 78] width 281 height 10
click at [196, 105] on section "Label Style Font Family Arial Roboto Helvetica [GEOGRAPHIC_DATA] [DEMOGRAPHIC_D…" at bounding box center [241, 235] width 291 height 372
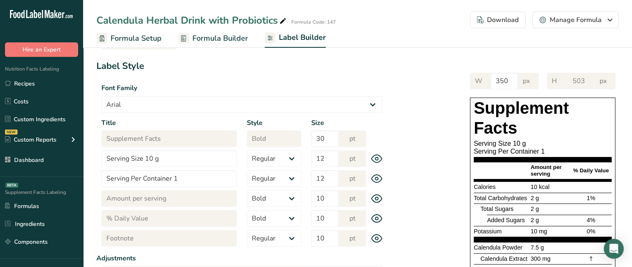
scroll to position [63, 0]
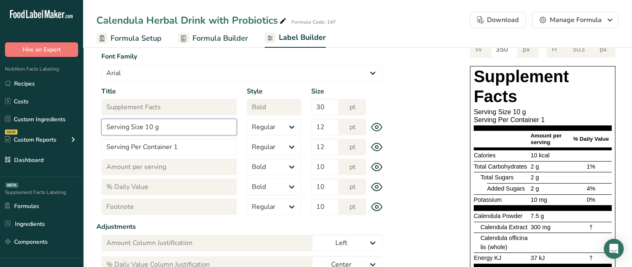
click at [147, 125] on input "Serving Size 10 g" at bounding box center [169, 127] width 136 height 17
click at [200, 123] on input "Serving Size 1 packet (10 g" at bounding box center [169, 127] width 136 height 17
type input "Serving Size 1 packet (10 g)"
drag, startPoint x: 514, startPoint y: 113, endPoint x: 567, endPoint y: 111, distance: 53.3
click at [567, 111] on div "Serving Size 1 packet (10 g)" at bounding box center [543, 112] width 138 height 8
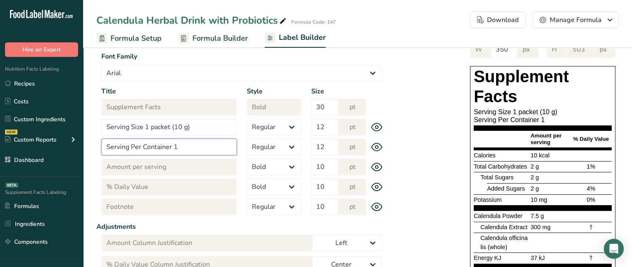
click at [216, 143] on input "Serving Per Container 1" at bounding box center [169, 147] width 136 height 17
type input "Serving Per Container 8"
drag, startPoint x: 547, startPoint y: 119, endPoint x: 538, endPoint y: 121, distance: 9.7
click at [538, 121] on div "Serving Per Container 8" at bounding box center [543, 120] width 138 height 8
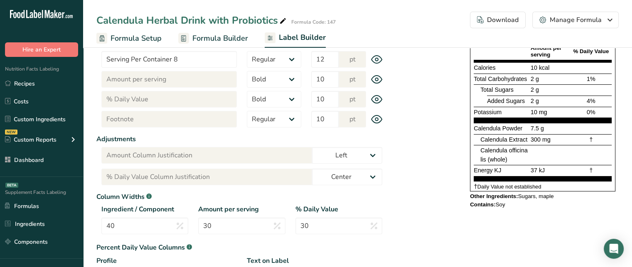
scroll to position [148, 0]
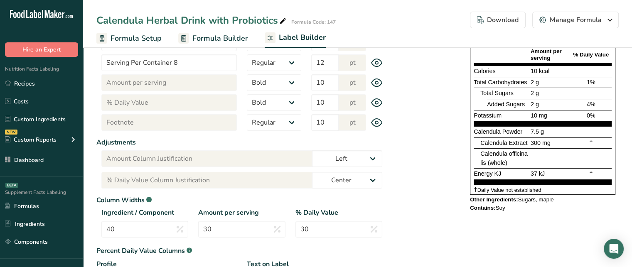
drag, startPoint x: 574, startPoint y: 52, endPoint x: 608, endPoint y: 51, distance: 33.7
click at [608, 51] on div "Amount per serving % Daily Value" at bounding box center [543, 55] width 138 height 17
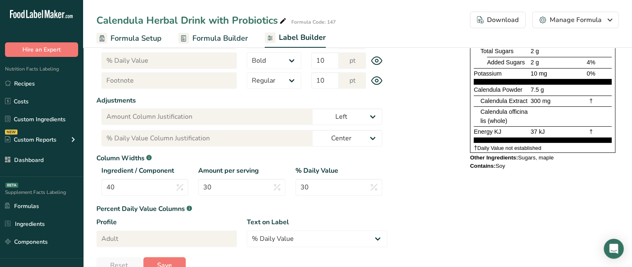
scroll to position [183, 0]
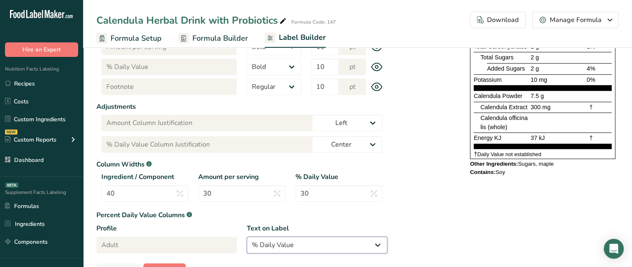
click at [289, 243] on select "% Daily Value Daily Value Percent % DV %DV" at bounding box center [317, 245] width 141 height 17
select select "% DV"
click at [247, 237] on select "% Daily Value Daily Value Percent % DV %DV" at bounding box center [317, 245] width 141 height 17
type input "% DV"
type input "% DV Column Justification"
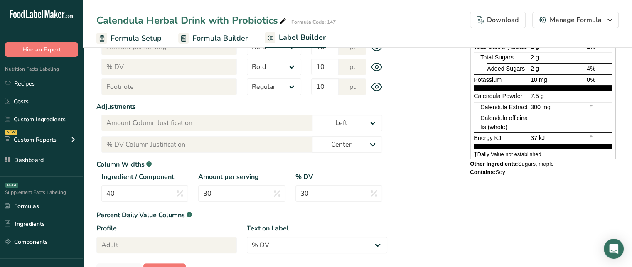
click at [194, 259] on section "Label Style Font Family Arial Roboto Helvetica [GEOGRAPHIC_DATA] [DEMOGRAPHIC_D…" at bounding box center [241, 94] width 291 height 372
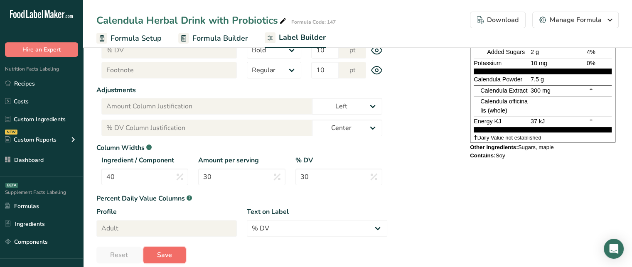
click at [163, 257] on span "Save" at bounding box center [164, 255] width 15 height 10
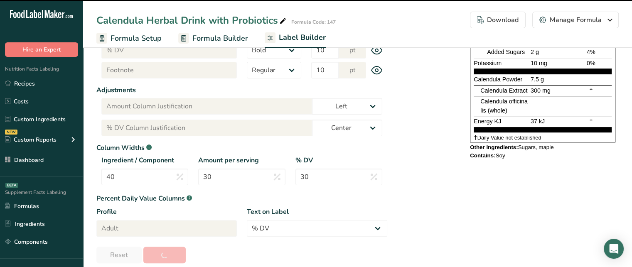
type input "551"
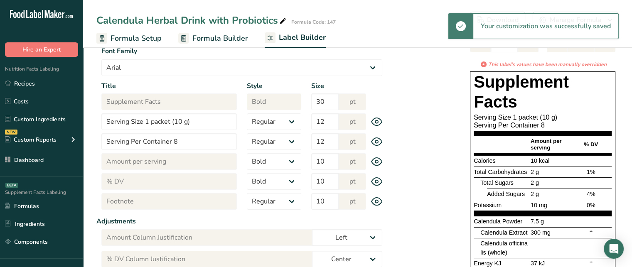
scroll to position [72, 0]
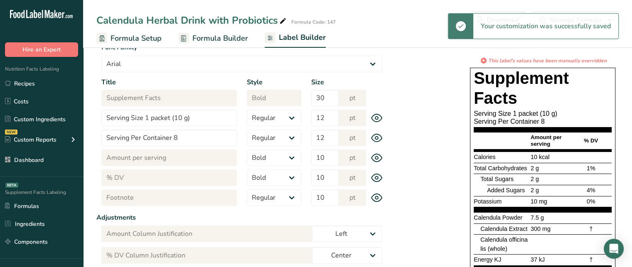
click at [592, 139] on span "% DV" at bounding box center [591, 141] width 14 height 6
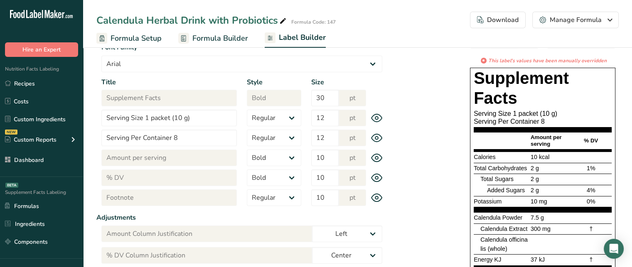
scroll to position [100, 0]
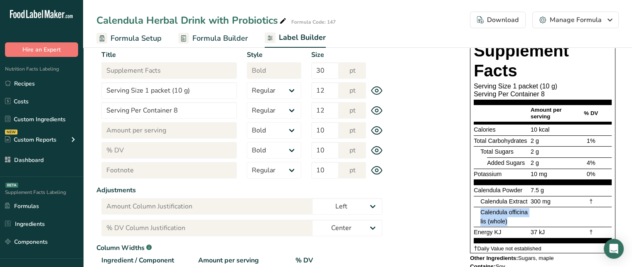
drag, startPoint x: 508, startPoint y: 221, endPoint x: 477, endPoint y: 214, distance: 31.1
click at [477, 214] on div "Calendula officinalis (whole)" at bounding box center [543, 217] width 138 height 20
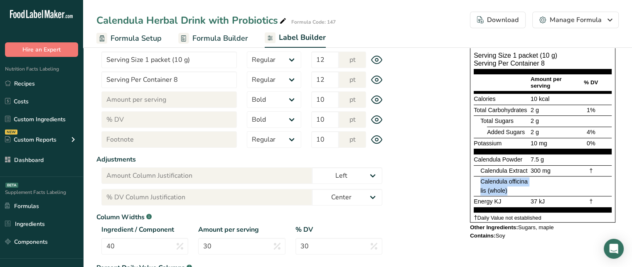
scroll to position [133, 0]
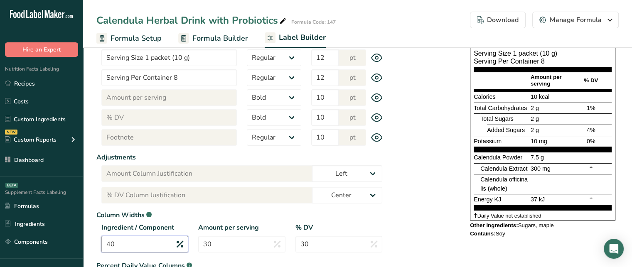
click at [151, 249] on input "40" at bounding box center [144, 244] width 87 height 17
type input "4"
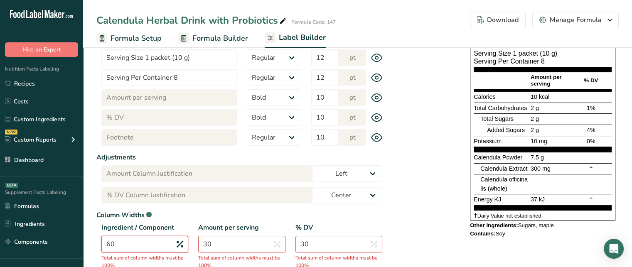
type input "60"
click at [244, 242] on input "30" at bounding box center [241, 244] width 87 height 17
type input "3"
type input "20"
click at [334, 247] on input "30" at bounding box center [339, 244] width 87 height 17
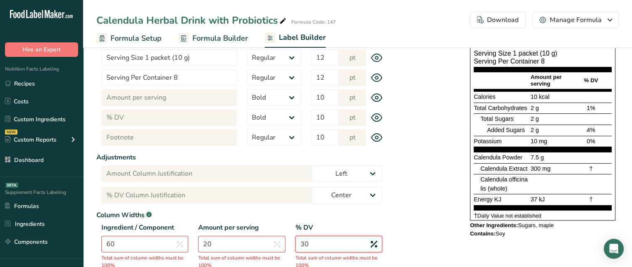
type input "3"
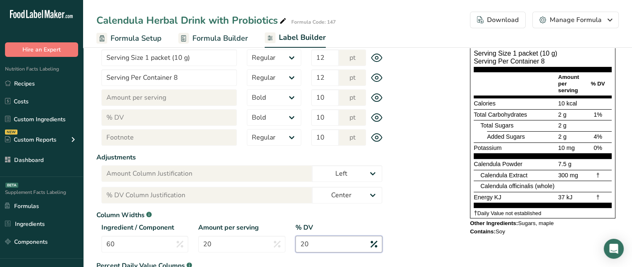
type input "20"
click at [535, 183] on span "Calendula officinalis (whole)" at bounding box center [518, 186] width 74 height 7
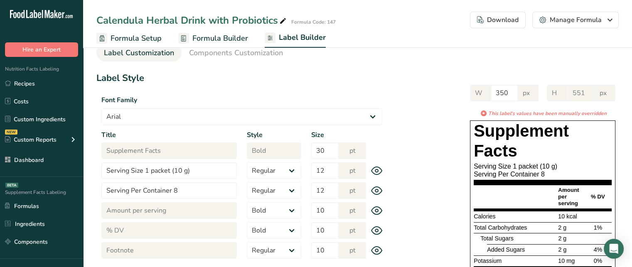
scroll to position [14, 0]
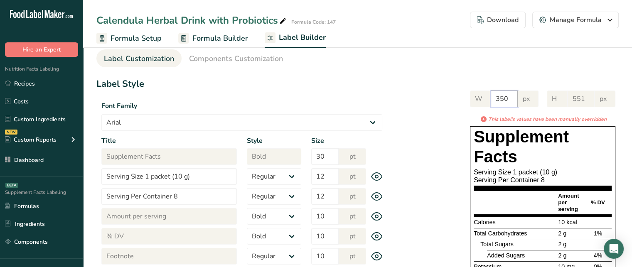
click at [497, 99] on input "350" at bounding box center [504, 99] width 27 height 17
drag, startPoint x: 497, startPoint y: 99, endPoint x: 513, endPoint y: 100, distance: 15.8
click at [513, 100] on input "350" at bounding box center [504, 99] width 27 height 17
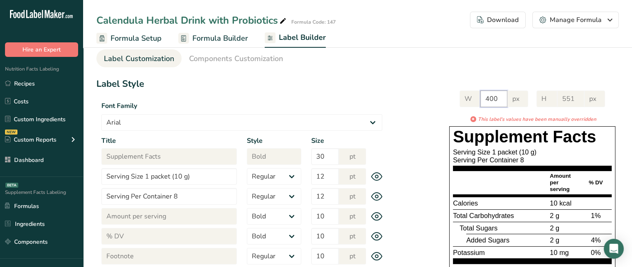
type input "400"
click at [533, 71] on section "Label Customization Components Customization Label Style Font Family Arial Robo…" at bounding box center [357, 247] width 549 height 434
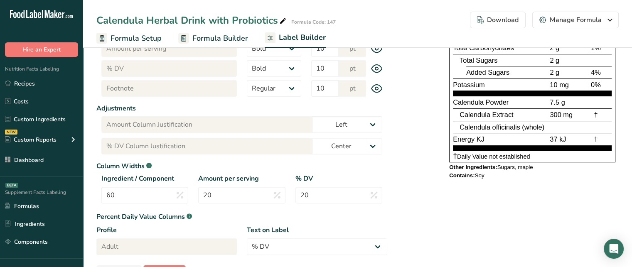
scroll to position [210, 0]
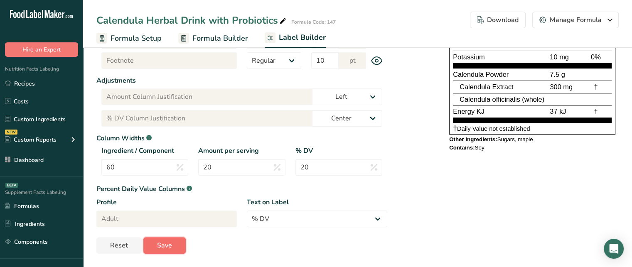
click at [183, 244] on button "Save" at bounding box center [164, 245] width 42 height 17
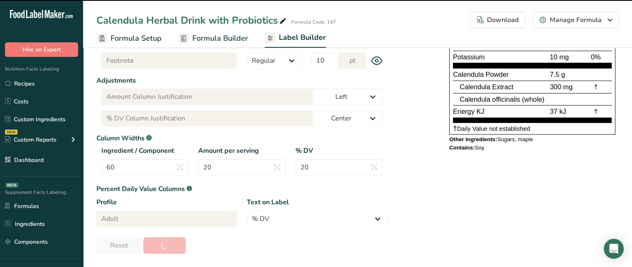
type input "528"
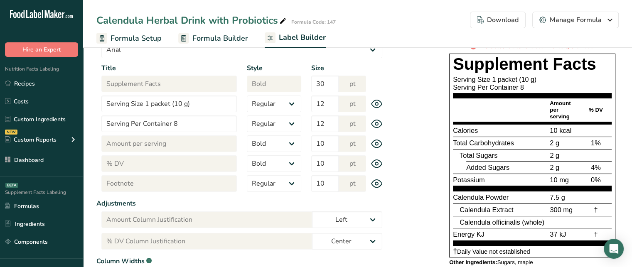
scroll to position [0, 0]
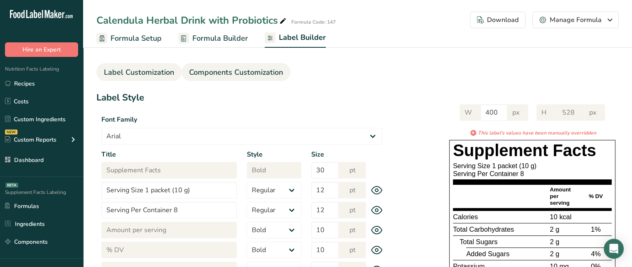
click at [236, 67] on span "Components Customization" at bounding box center [236, 72] width 94 height 11
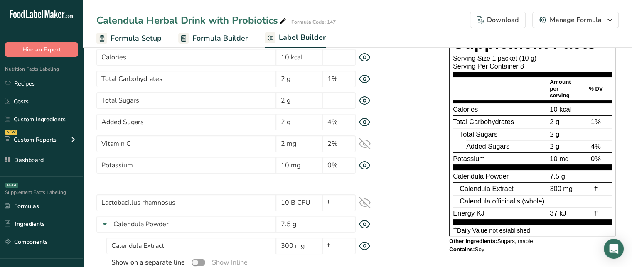
scroll to position [73, 0]
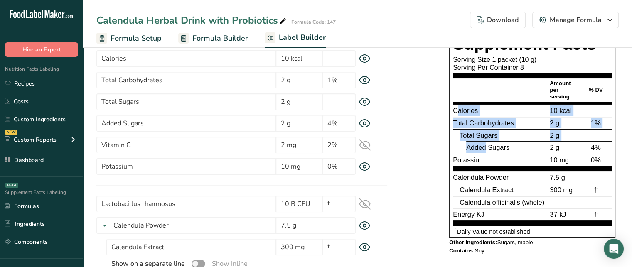
drag, startPoint x: 456, startPoint y: 111, endPoint x: 484, endPoint y: 150, distance: 47.3
click at [484, 150] on section "Calories 10 kcal Total Carbohydrates 2 g 1% Total Sugars 2 g Added Sugars 2 g 4…" at bounding box center [532, 137] width 159 height 67
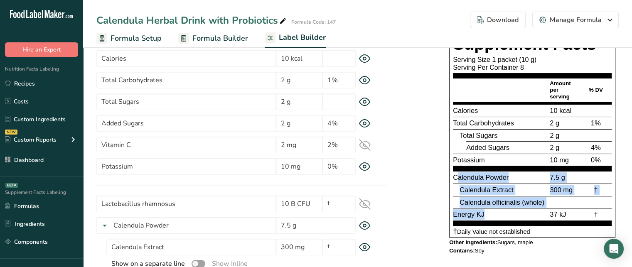
drag, startPoint x: 457, startPoint y: 180, endPoint x: 497, endPoint y: 209, distance: 49.6
click at [497, 209] on section "Calendula Powder 7.5 g Calendula Extract 300 mg † Calendula officinalis (whole)…" at bounding box center [532, 198] width 159 height 54
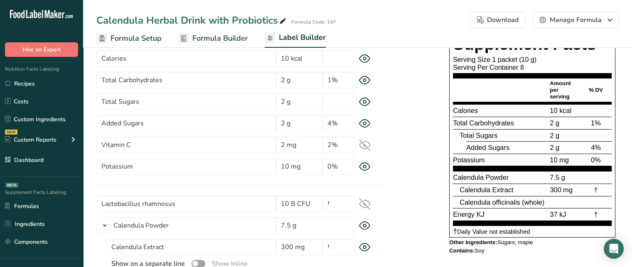
click at [476, 118] on div "Total Carbohydrates" at bounding box center [500, 123] width 95 height 10
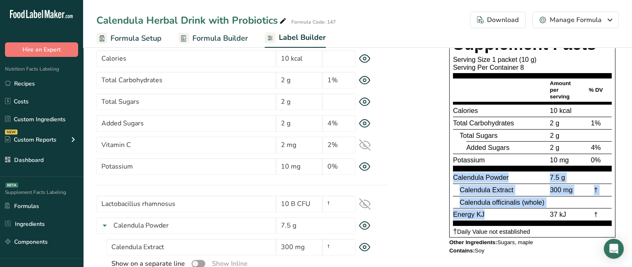
drag, startPoint x: 453, startPoint y: 178, endPoint x: 504, endPoint y: 211, distance: 60.7
click at [504, 211] on section "Calendula Powder 7.5 g Calendula Extract 300 mg † Calendula officinalis (whole)…" at bounding box center [532, 198] width 159 height 54
click at [504, 211] on div "Energy KJ" at bounding box center [500, 215] width 95 height 10
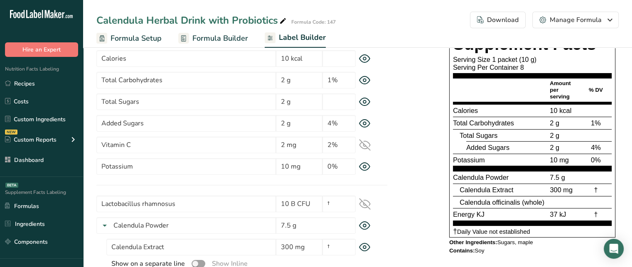
scroll to position [67, 0]
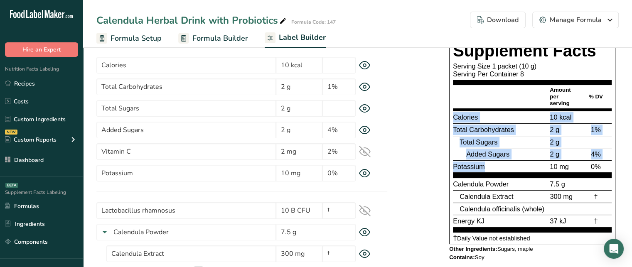
drag, startPoint x: 452, startPoint y: 117, endPoint x: 498, endPoint y: 165, distance: 66.7
click at [498, 165] on div "Supplement Facts Serving Size 1 packet (10 g) Serving Per Container 8 Amount pe…" at bounding box center [532, 142] width 166 height 204
click at [501, 153] on span "Added Sugars" at bounding box center [487, 153] width 43 height 7
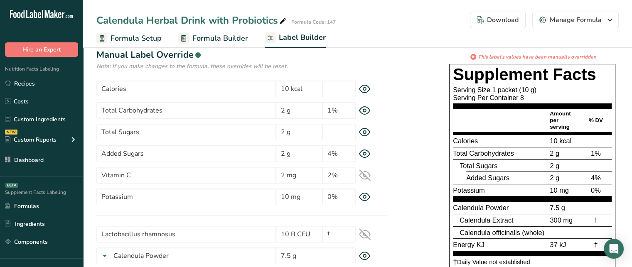
scroll to position [42, 0]
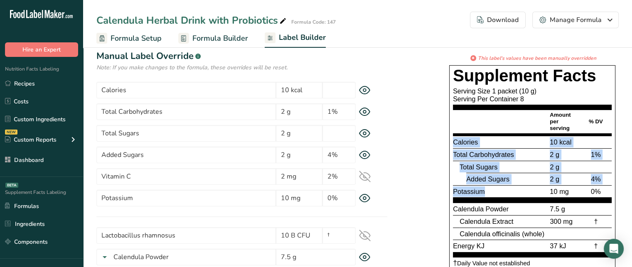
drag, startPoint x: 455, startPoint y: 143, endPoint x: 489, endPoint y: 186, distance: 54.7
click at [489, 186] on section "Calories 10 kcal Total Carbohydrates 2 g 1% Total Sugars 2 g Added Sugars 2 g 4…" at bounding box center [532, 169] width 159 height 67
click at [489, 187] on div "Potassium" at bounding box center [500, 192] width 95 height 10
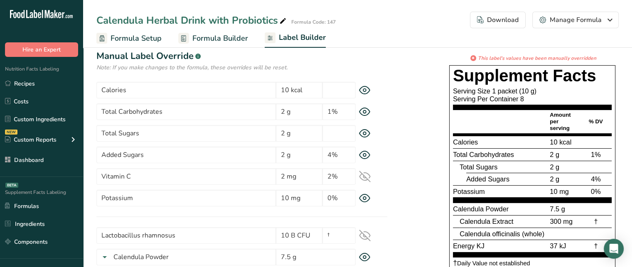
click at [454, 144] on span "Calories" at bounding box center [465, 141] width 25 height 7
drag, startPoint x: 459, startPoint y: 154, endPoint x: 497, endPoint y: 153, distance: 38.3
click at [497, 153] on span "Total Carbohydrates" at bounding box center [483, 154] width 61 height 7
click at [464, 196] on div "Potassium" at bounding box center [500, 192] width 95 height 10
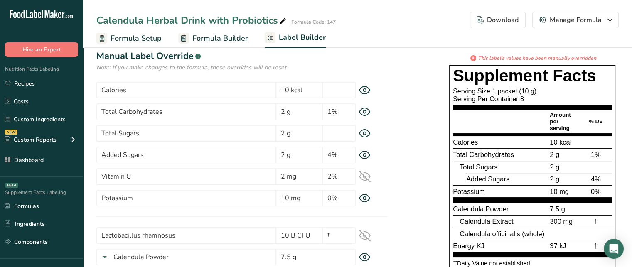
click at [369, 179] on icon at bounding box center [365, 177] width 12 height 12
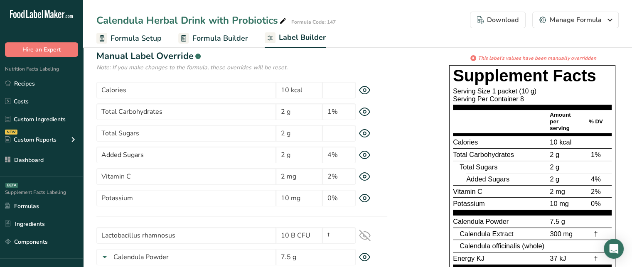
click at [369, 179] on icon at bounding box center [365, 177] width 12 height 9
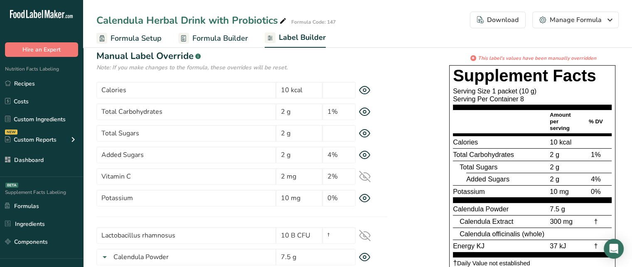
click at [369, 179] on icon at bounding box center [365, 177] width 12 height 12
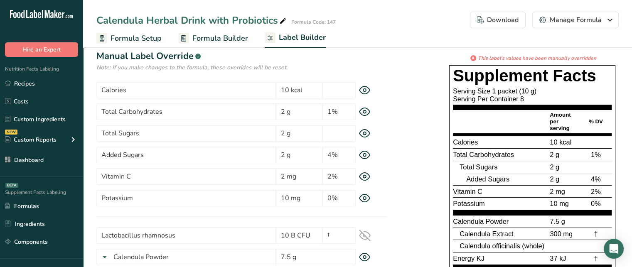
drag, startPoint x: 452, startPoint y: 142, endPoint x: 604, endPoint y: 204, distance: 164.3
click at [604, 204] on div "Supplement Facts Serving Size 1 packet (10 g) Serving Per Container 8 Amount pe…" at bounding box center [532, 173] width 166 height 216
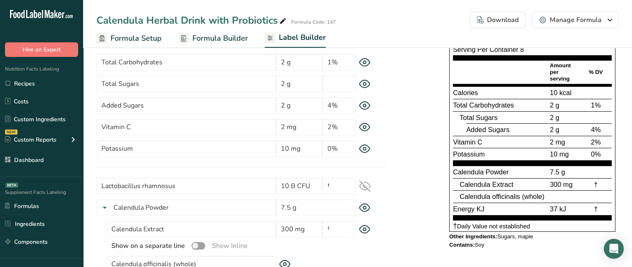
scroll to position [92, 0]
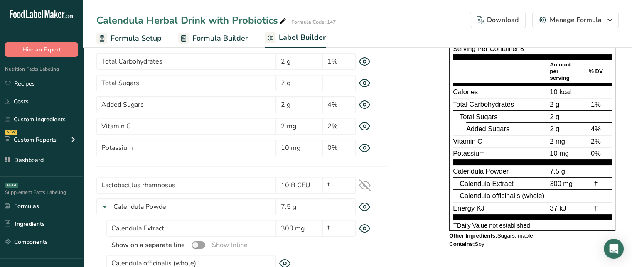
click at [482, 192] on span "Calendula officinalis (whole)" at bounding box center [502, 195] width 85 height 7
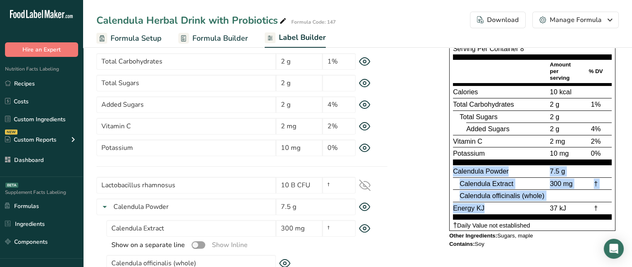
drag, startPoint x: 454, startPoint y: 170, endPoint x: 505, endPoint y: 202, distance: 60.0
click at [505, 202] on section "Calendula Powder 7.5 g Calendula Extract 300 mg † Calendula officinalis (whole)…" at bounding box center [532, 192] width 159 height 54
click at [403, 172] on div "* This label's values have been manually overridden Supplement Facts Serving Si…" at bounding box center [503, 128] width 232 height 249
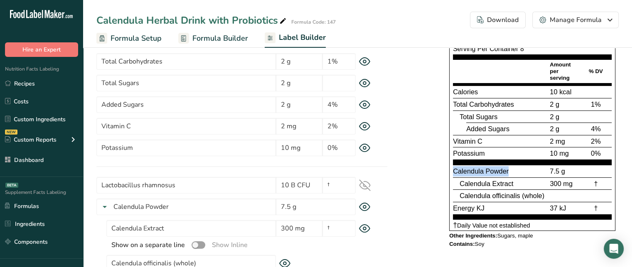
drag, startPoint x: 454, startPoint y: 170, endPoint x: 508, endPoint y: 169, distance: 54.5
click at [508, 169] on span "Calendula Powder" at bounding box center [481, 171] width 56 height 7
drag, startPoint x: 457, startPoint y: 183, endPoint x: 516, endPoint y: 179, distance: 59.1
click at [516, 179] on div "Calendula Extract 300 mg †" at bounding box center [532, 184] width 159 height 12
click at [528, 181] on div "Calendula Extract" at bounding box center [504, 184] width 89 height 10
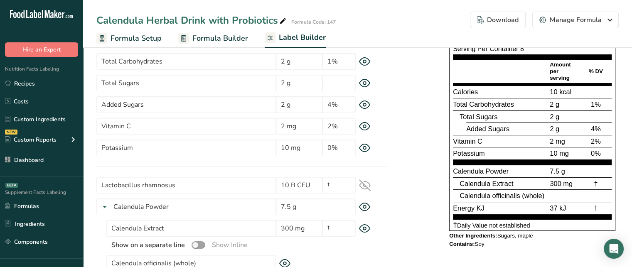
click at [488, 183] on span "Calendula Extract" at bounding box center [487, 183] width 54 height 7
click at [498, 185] on span "Calendula Extract" at bounding box center [487, 183] width 54 height 7
click at [467, 170] on span "Calendula Powder" at bounding box center [481, 171] width 56 height 7
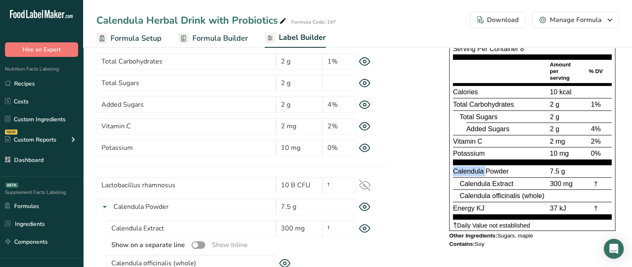
click at [467, 170] on span "Calendula Powder" at bounding box center [481, 171] width 56 height 7
click at [368, 206] on icon at bounding box center [365, 207] width 12 height 9
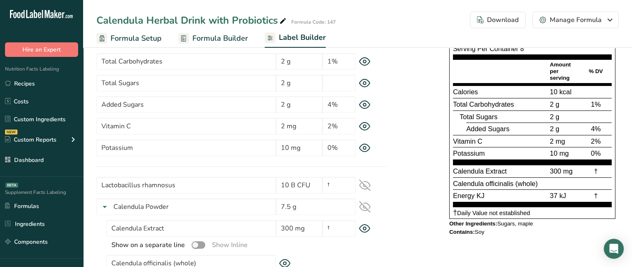
click at [496, 169] on span "Calendula Extract" at bounding box center [480, 171] width 54 height 7
click at [501, 184] on span "Calendula officinalis (whole)" at bounding box center [495, 183] width 85 height 7
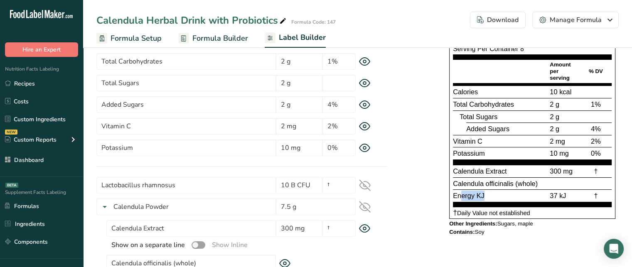
drag, startPoint x: 462, startPoint y: 195, endPoint x: 488, endPoint y: 194, distance: 25.8
click at [488, 194] on div "Energy KJ" at bounding box center [500, 196] width 95 height 10
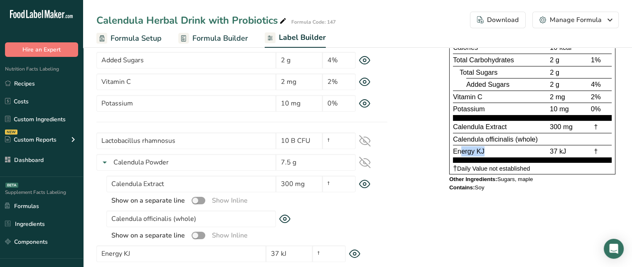
scroll to position [171, 0]
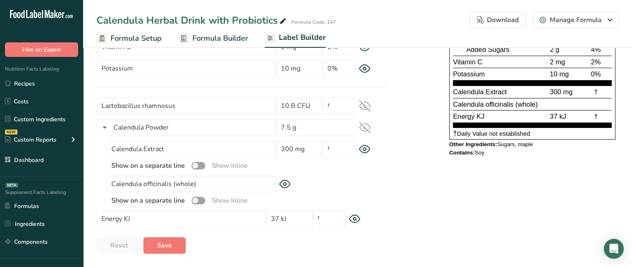
click at [355, 221] on icon at bounding box center [354, 219] width 3 height 3
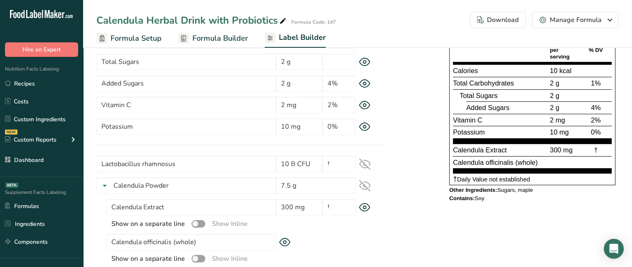
scroll to position [117, 0]
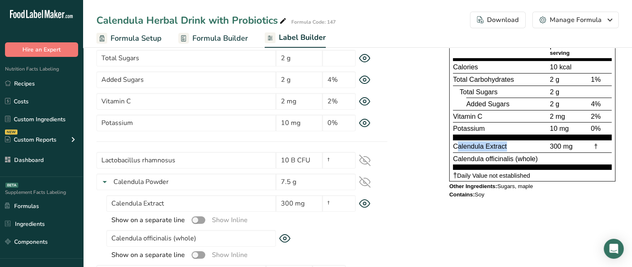
drag, startPoint x: 456, startPoint y: 144, endPoint x: 508, endPoint y: 148, distance: 52.5
click at [508, 148] on div "Calendula Extract" at bounding box center [500, 146] width 95 height 10
click at [366, 159] on icon at bounding box center [365, 161] width 12 height 12
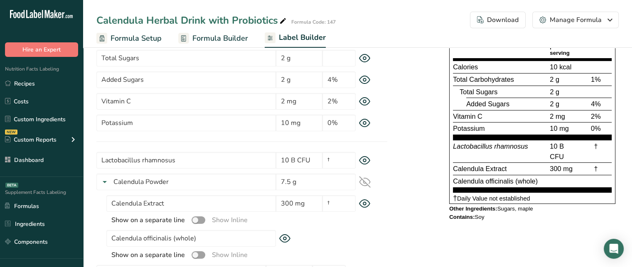
click at [493, 144] on span "Lactobacillus rhamnosus" at bounding box center [490, 146] width 75 height 7
click at [595, 147] on span "†" at bounding box center [596, 146] width 4 height 7
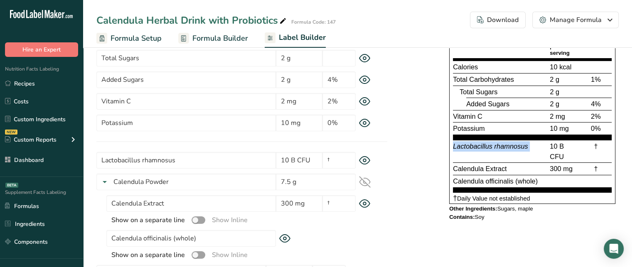
drag, startPoint x: 602, startPoint y: 168, endPoint x: 595, endPoint y: 168, distance: 6.7
click at [595, 168] on div "†" at bounding box center [596, 169] width 32 height 10
click at [622, 166] on section "Label Customization Components Customization Label Style Font Family Arial Robo…" at bounding box center [357, 123] width 549 height 395
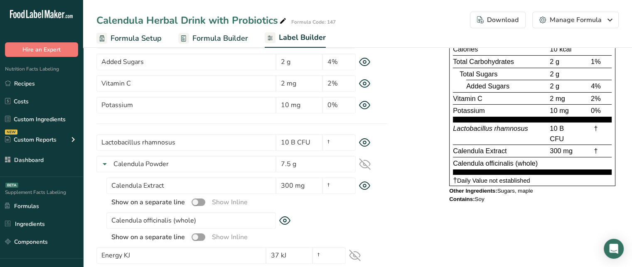
scroll to position [134, 0]
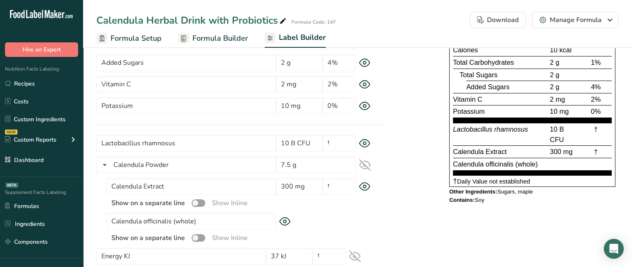
click at [481, 201] on div "Contains: Soy" at bounding box center [532, 200] width 166 height 7
drag, startPoint x: 449, startPoint y: 200, endPoint x: 494, endPoint y: 199, distance: 44.9
click at [494, 199] on div "Contains: Soy" at bounding box center [532, 200] width 166 height 7
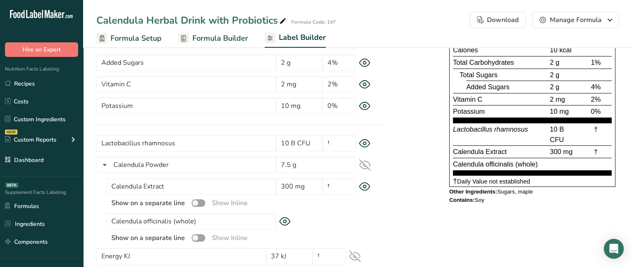
click at [466, 192] on span "Other Ingredients:" at bounding box center [473, 192] width 48 height 6
drag, startPoint x: 539, startPoint y: 190, endPoint x: 445, endPoint y: 195, distance: 93.7
click at [445, 195] on div "* This label's values have been manually overridden Supplement Facts Serving Si…" at bounding box center [503, 85] width 232 height 247
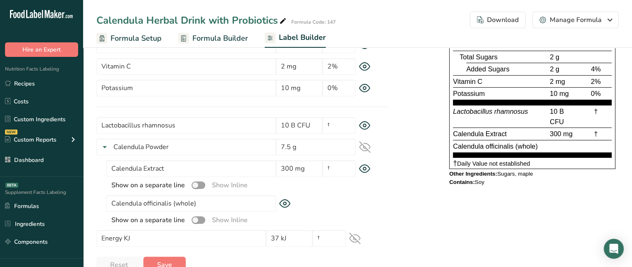
scroll to position [132, 0]
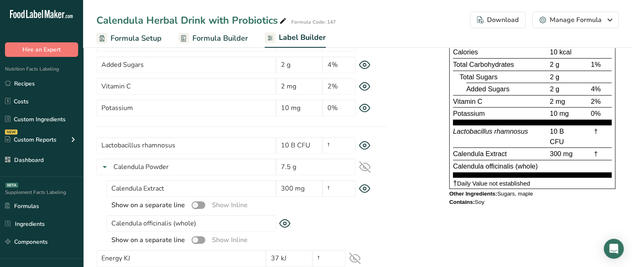
click at [489, 153] on span "Calendula Extract" at bounding box center [480, 153] width 54 height 7
drag, startPoint x: 500, startPoint y: 191, endPoint x: 549, endPoint y: 190, distance: 49.1
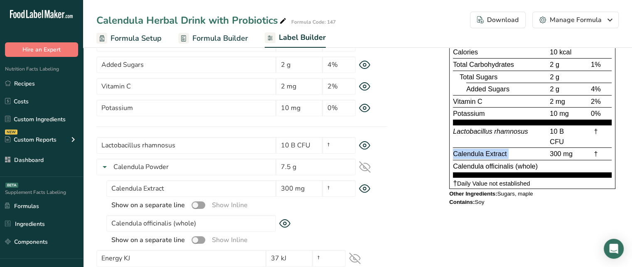
click at [549, 191] on div "Other Ingredients: Sugars, maple" at bounding box center [532, 194] width 166 height 7
click at [567, 193] on div "Other Ingredients: Sugars, maple" at bounding box center [532, 194] width 166 height 7
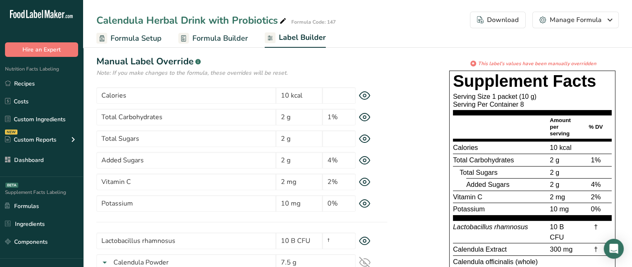
scroll to position [34, 0]
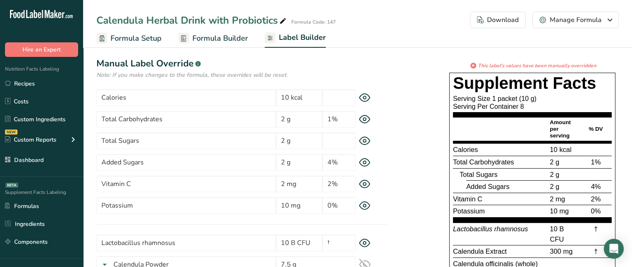
click at [493, 18] on div "Download" at bounding box center [498, 20] width 42 height 10
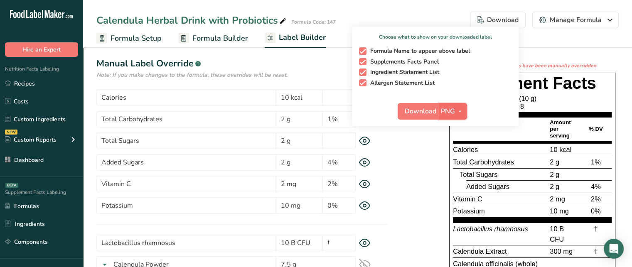
click at [459, 111] on icon "button" at bounding box center [460, 111] width 7 height 10
click at [362, 50] on span "button" at bounding box center [362, 50] width 7 height 7
click at [362, 50] on input "Formula Name to appear above label" at bounding box center [361, 50] width 5 height 5
click at [363, 52] on span "button" at bounding box center [362, 50] width 7 height 7
click at [363, 52] on input "Formula Name to appear above label" at bounding box center [361, 50] width 5 height 5
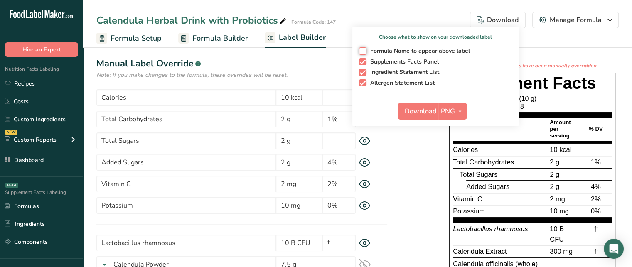
checkbox input "true"
click at [430, 113] on span "Download" at bounding box center [421, 111] width 32 height 10
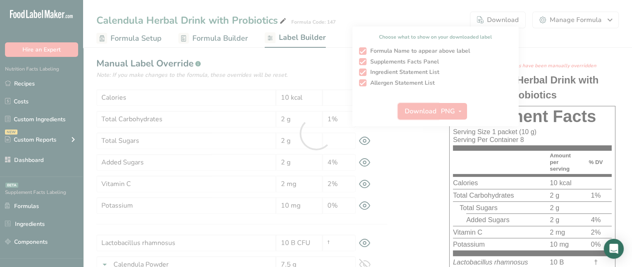
scroll to position [0, 0]
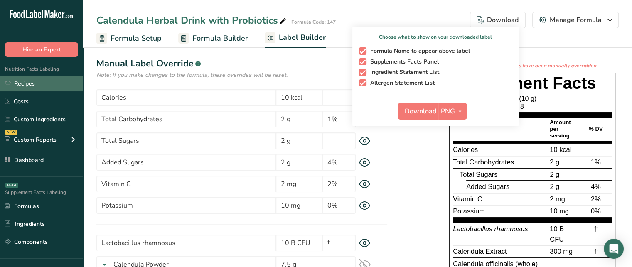
click at [10, 86] on icon at bounding box center [8, 83] width 6 height 6
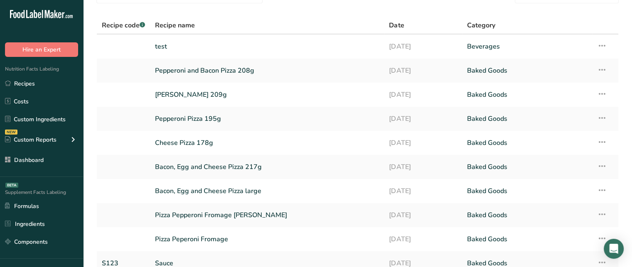
scroll to position [45, 0]
click at [53, 240] on link "Components" at bounding box center [41, 242] width 83 height 16
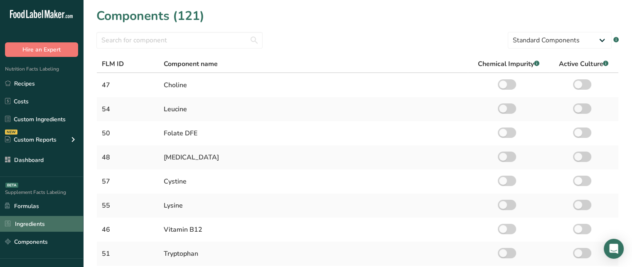
click at [54, 222] on link "Ingredients" at bounding box center [41, 224] width 83 height 16
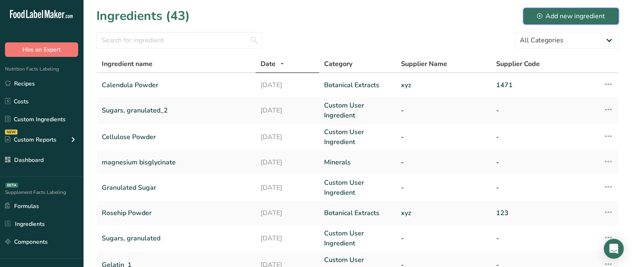
click at [554, 15] on div "Add new ingredient" at bounding box center [571, 16] width 68 height 10
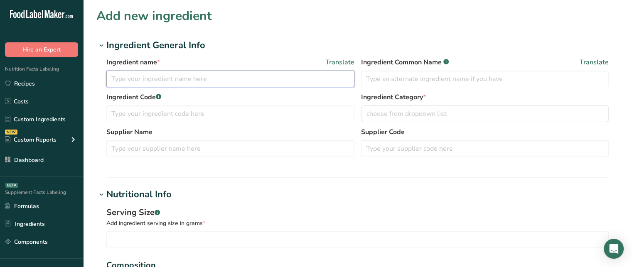
click at [214, 77] on input "text" at bounding box center [230, 79] width 248 height 17
type input "[MEDICAL_DATA] Powder"
click at [505, 77] on input "text" at bounding box center [485, 79] width 248 height 17
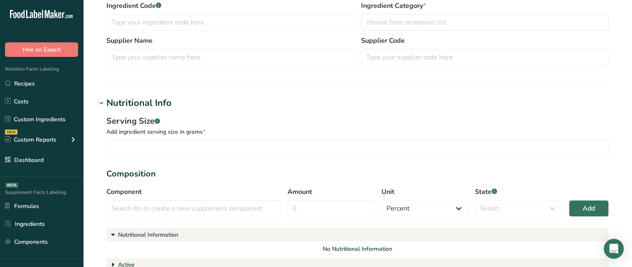
scroll to position [91, 0]
type input "[MEDICAL_DATA]"
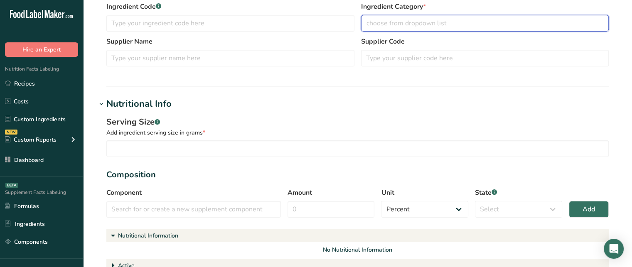
click at [452, 26] on div "choose from dropdown list" at bounding box center [483, 23] width 232 height 10
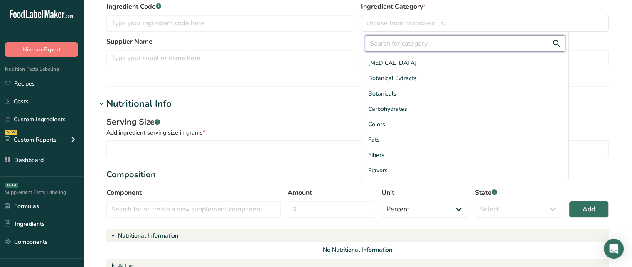
click at [425, 45] on input "text" at bounding box center [465, 43] width 200 height 17
type input "vit"
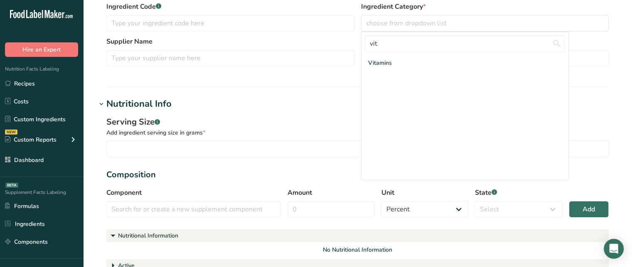
click at [420, 68] on div "Vitamins" at bounding box center [465, 62] width 207 height 15
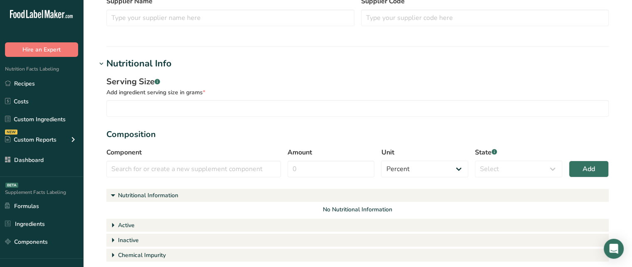
scroll to position [129, 0]
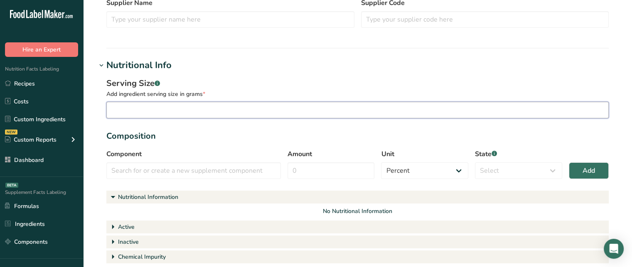
click at [336, 115] on input "number" at bounding box center [357, 110] width 503 height 17
type input "15"
click at [220, 177] on input "text" at bounding box center [193, 171] width 175 height 17
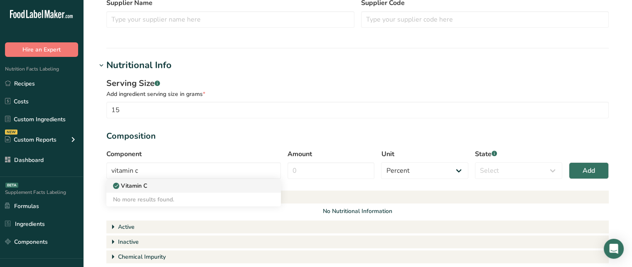
click at [208, 186] on div "Vitamin C" at bounding box center [187, 186] width 148 height 9
type input "Vitamin C"
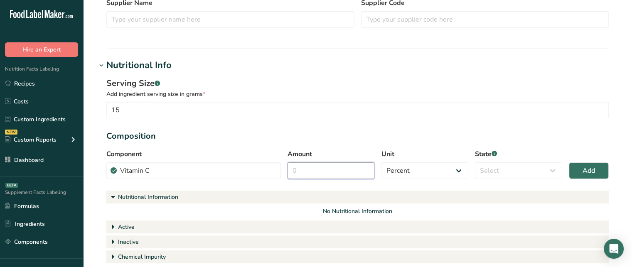
click at [324, 171] on input "Amount" at bounding box center [331, 171] width 87 height 17
type input "20"
click at [543, 175] on select "Select Active Inactive Chemical Impurity Nutritional Information" at bounding box center [518, 171] width 87 height 17
select select "active"
click at [475, 163] on select "Select Active Inactive Chemical Impurity Nutritional Information" at bounding box center [518, 171] width 87 height 17
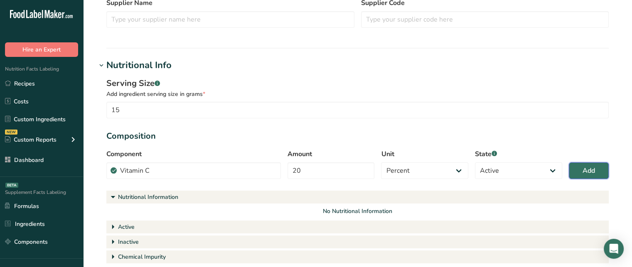
click at [604, 170] on button "Add" at bounding box center [589, 171] width 40 height 17
select select
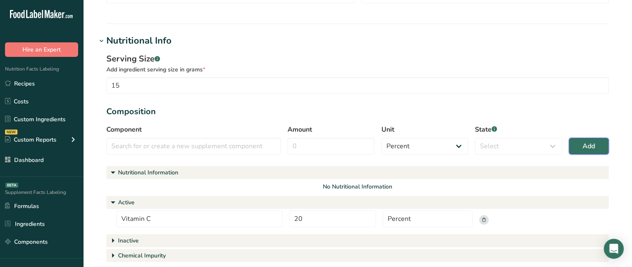
scroll to position [165, 0]
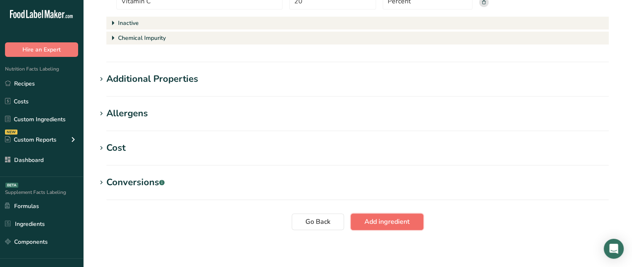
click at [395, 229] on button "Add ingredient" at bounding box center [387, 222] width 73 height 17
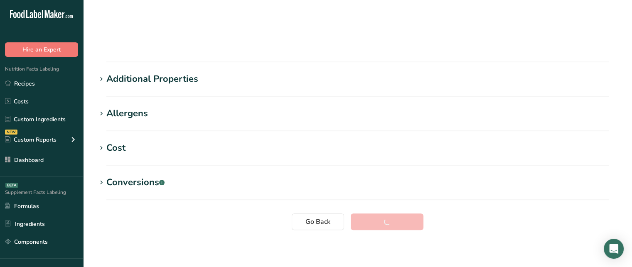
scroll to position [38, 0]
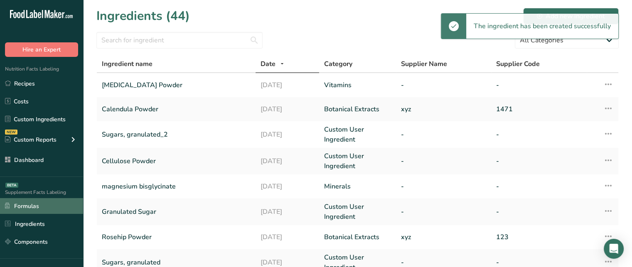
click at [56, 202] on link "Formulas" at bounding box center [41, 206] width 83 height 16
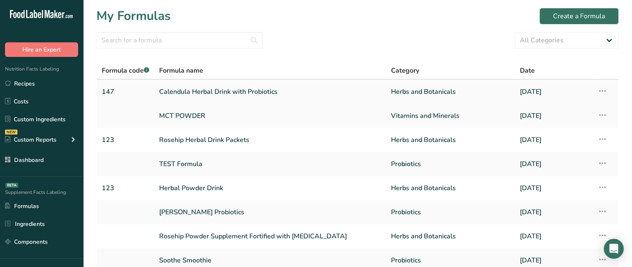
click at [184, 89] on link "Calendula Herbal Drink with Probiotics" at bounding box center [270, 91] width 222 height 17
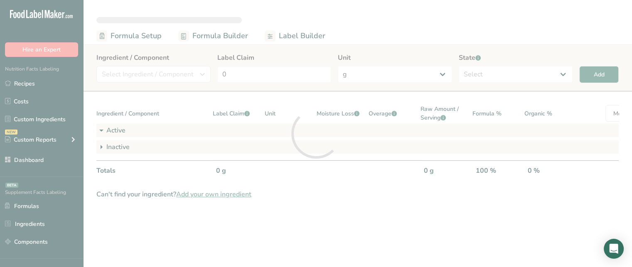
select select "6"
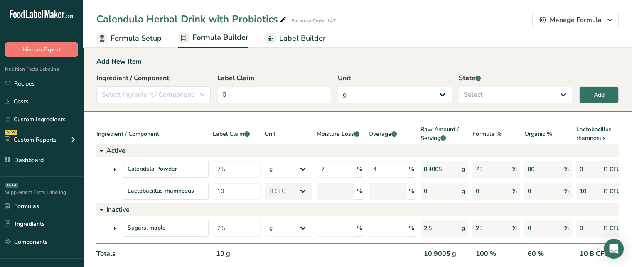
click at [300, 35] on span "Label Builder" at bounding box center [302, 38] width 47 height 11
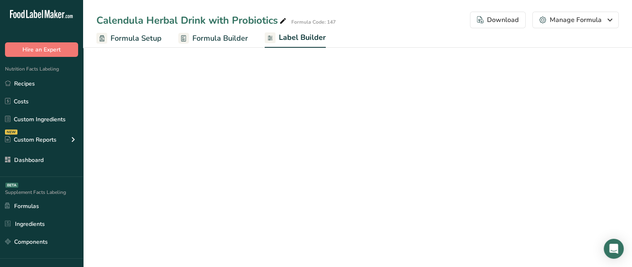
select select "bold"
select select "center"
select select "% DV"
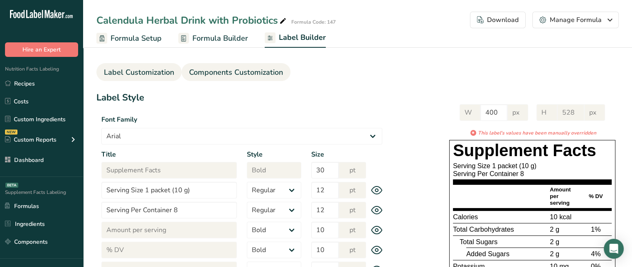
click at [235, 78] on span "Components Customization" at bounding box center [236, 72] width 94 height 11
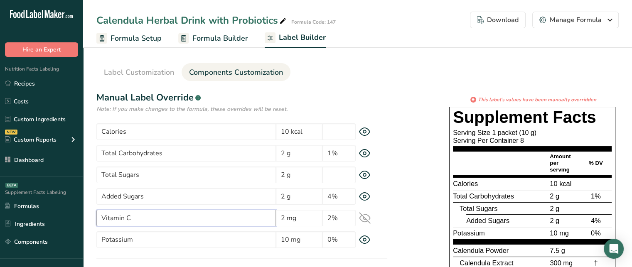
click at [180, 224] on input "Vitamin C" at bounding box center [186, 218] width 180 height 17
click at [364, 217] on icon at bounding box center [365, 218] width 11 height 11
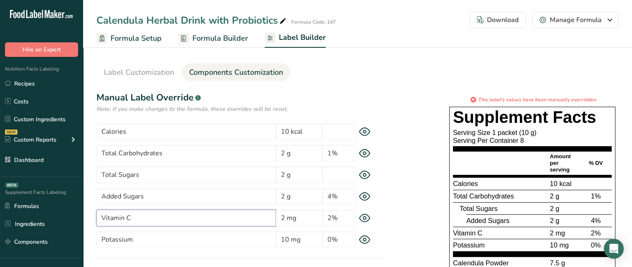
click at [234, 220] on input "Vitamin C" at bounding box center [186, 218] width 180 height 17
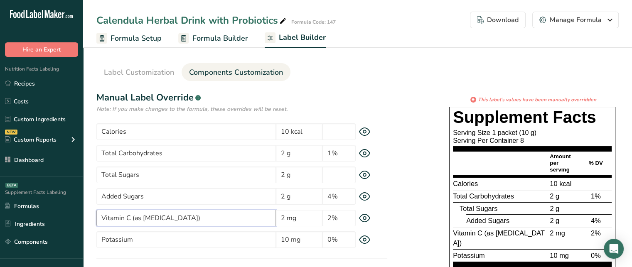
type input "Vitamin C (as [MEDICAL_DATA])"
click at [499, 232] on span "Vitamin C (as [MEDICAL_DATA])" at bounding box center [499, 238] width 92 height 18
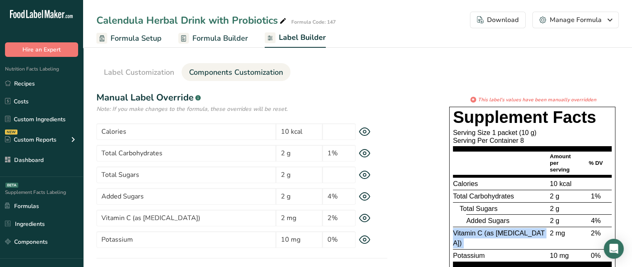
click at [499, 232] on span "Vitamin C (as [MEDICAL_DATA])" at bounding box center [499, 238] width 92 height 18
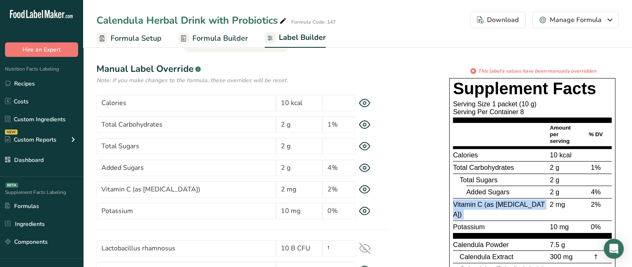
scroll to position [33, 0]
